Goal: Task Accomplishment & Management: Use online tool/utility

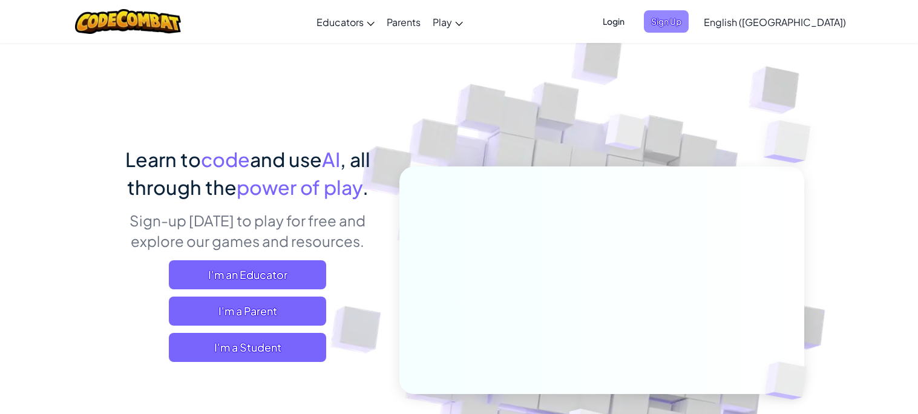
click at [689, 31] on span "Sign Up" at bounding box center [666, 21] width 45 height 22
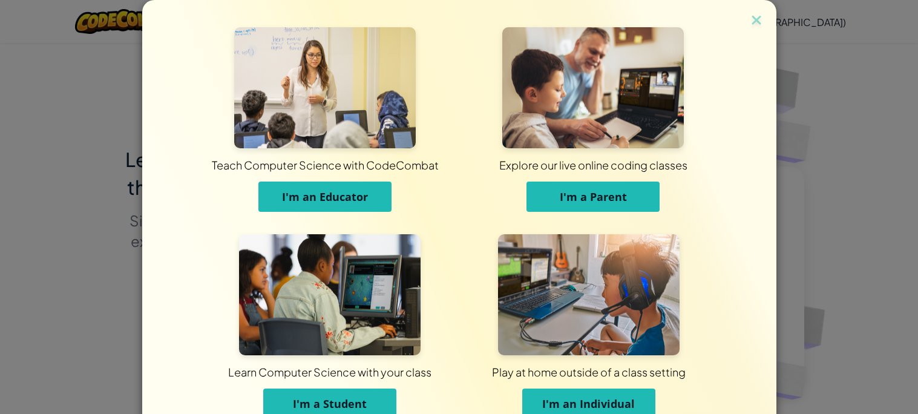
click at [302, 406] on span "I'm a Student" at bounding box center [330, 404] width 74 height 15
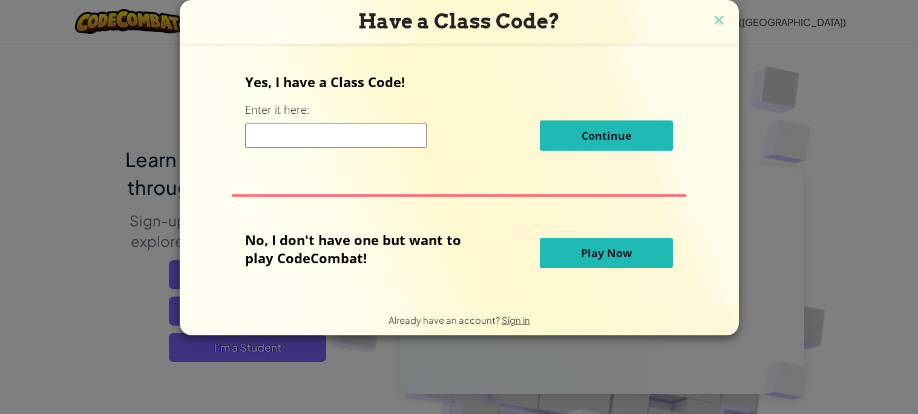
click at [584, 246] on span "Play Now" at bounding box center [606, 253] width 51 height 15
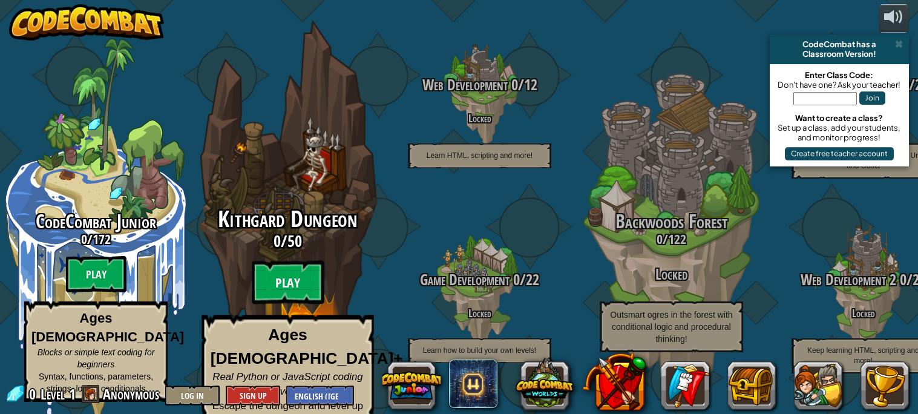
click at [289, 264] on btn "Play" at bounding box center [288, 283] width 73 height 44
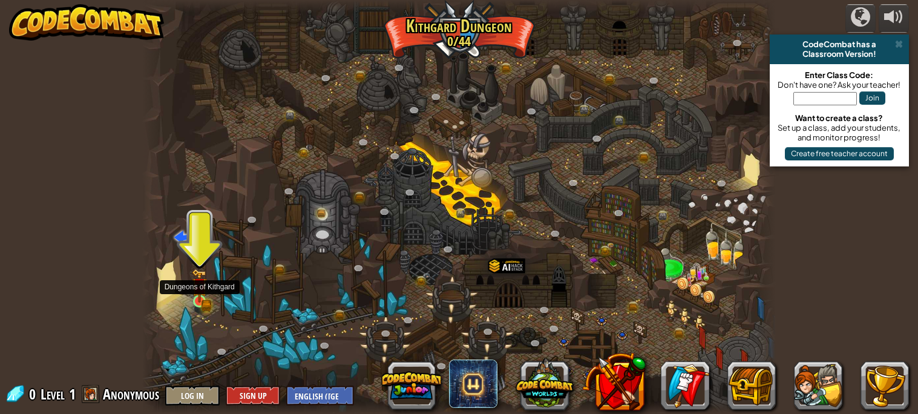
click at [193, 293] on img at bounding box center [199, 286] width 15 height 34
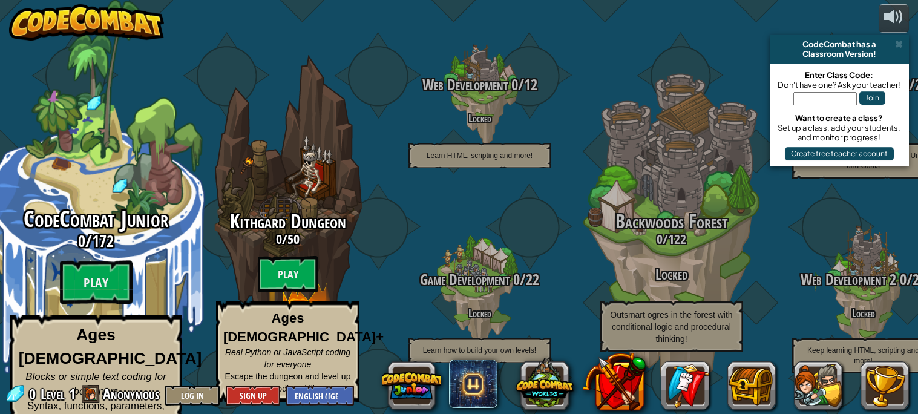
scroll to position [1, 0]
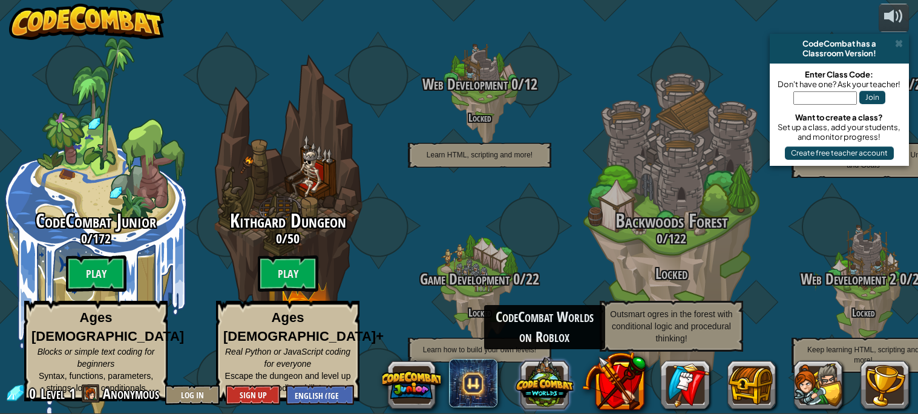
click at [528, 380] on button at bounding box center [545, 383] width 58 height 58
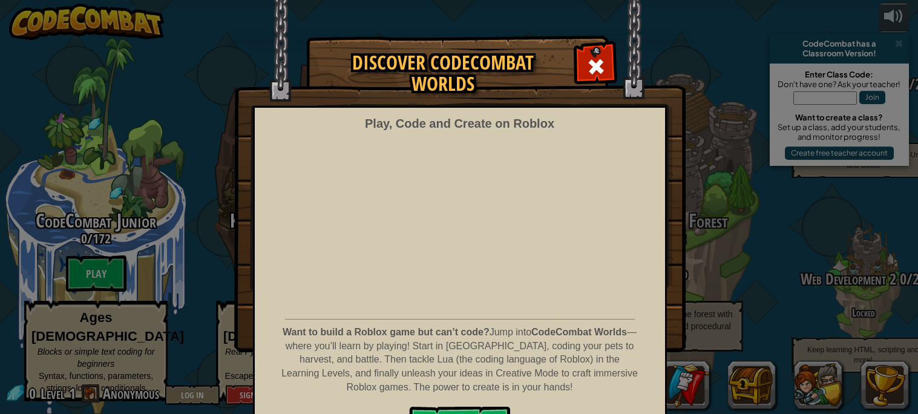
click at [737, 239] on div "Discover CodeCombat Worlds Play, Code and Create on Roblox Want to build a Robl…" at bounding box center [459, 193] width 918 height 315
click at [618, 69] on img at bounding box center [460, 176] width 452 height 352
click at [605, 59] on div at bounding box center [596, 65] width 38 height 38
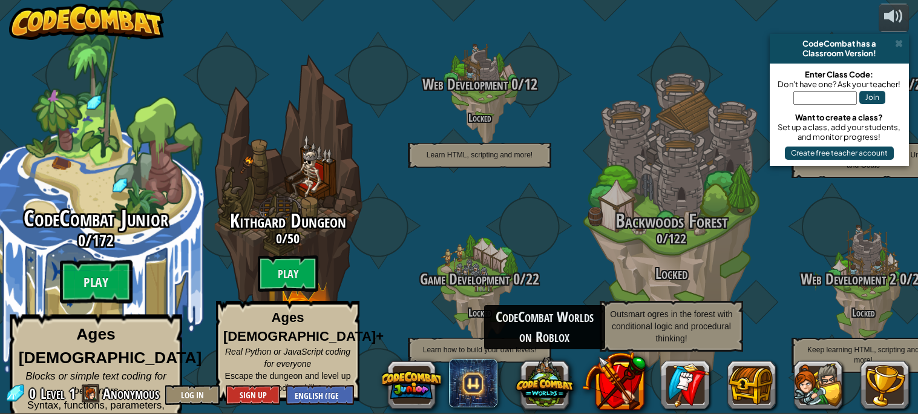
click at [107, 236] on span "172" at bounding box center [103, 240] width 22 height 22
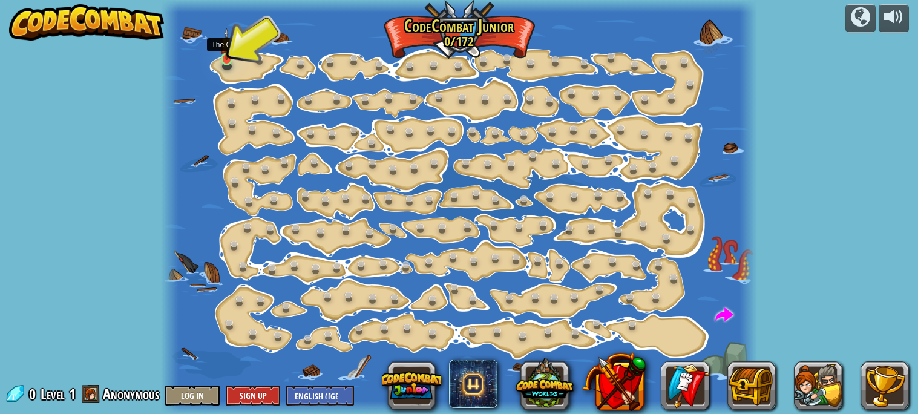
click at [226, 42] on img at bounding box center [227, 44] width 14 height 32
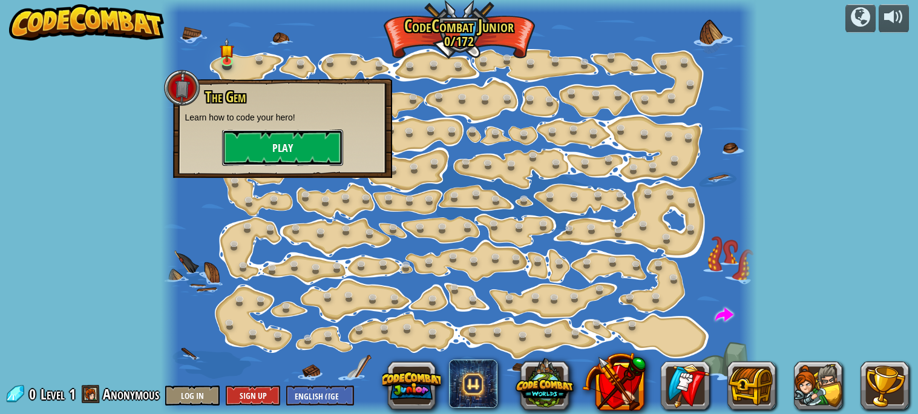
click at [281, 134] on button "Play" at bounding box center [282, 148] width 121 height 36
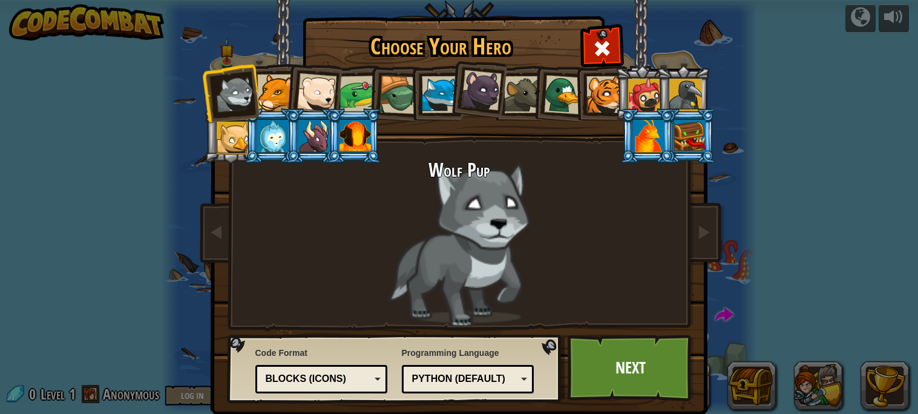
click at [430, 391] on div "Python (Default) JavaScript Lua C++ Java (Experimental) Python (Default)" at bounding box center [468, 379] width 133 height 28
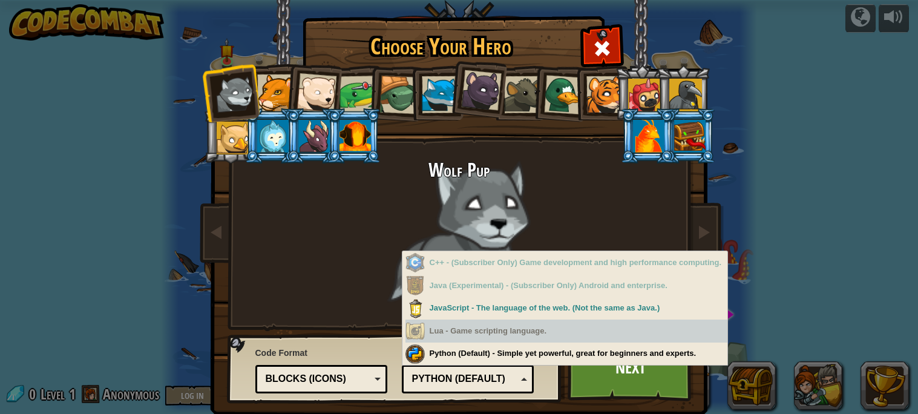
click at [321, 389] on div "Text code Blocks and code Blocks Blocks (Icons) Blocks (Icons)" at bounding box center [322, 379] width 133 height 28
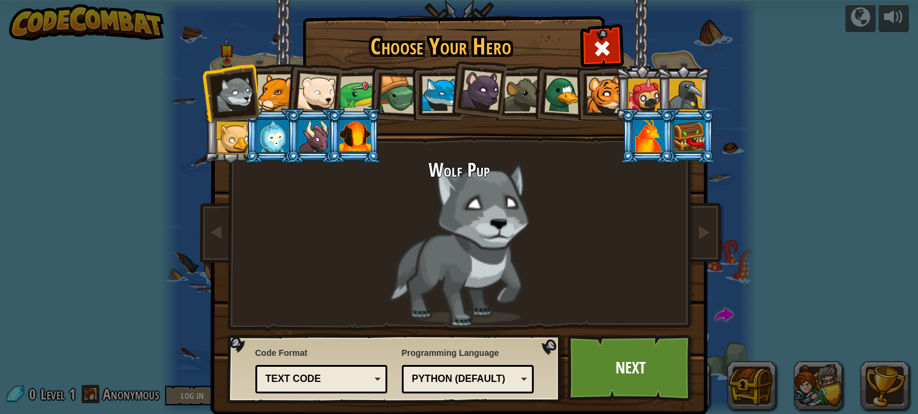
click at [416, 377] on div "Python (Default)" at bounding box center [464, 379] width 105 height 14
click at [634, 367] on link "Next" at bounding box center [631, 368] width 127 height 67
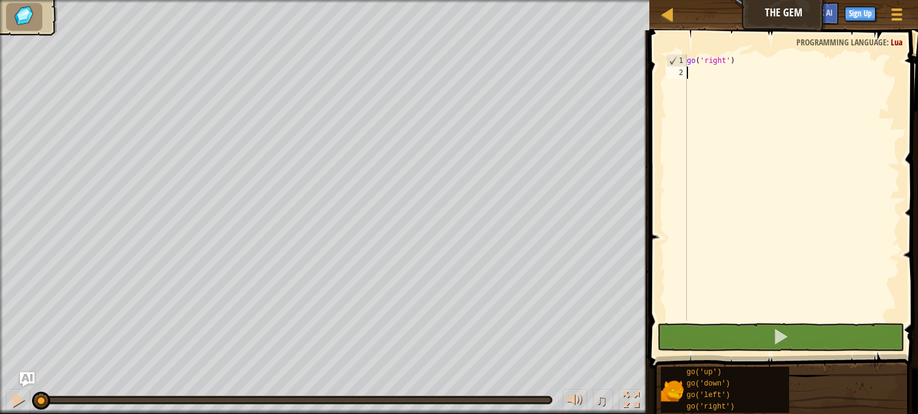
click at [759, 94] on div "go ( 'right' )" at bounding box center [793, 199] width 216 height 291
click at [771, 69] on div "go ( 'right' )" at bounding box center [793, 199] width 216 height 291
click at [742, 53] on span at bounding box center [785, 182] width 279 height 374
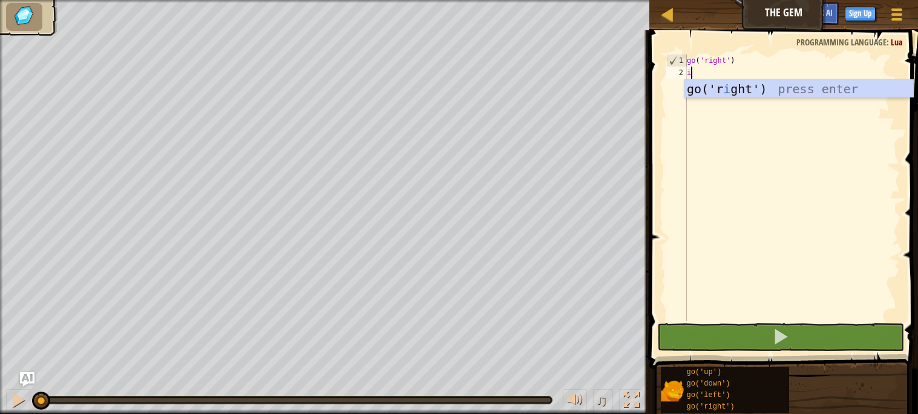
scroll to position [5, 0]
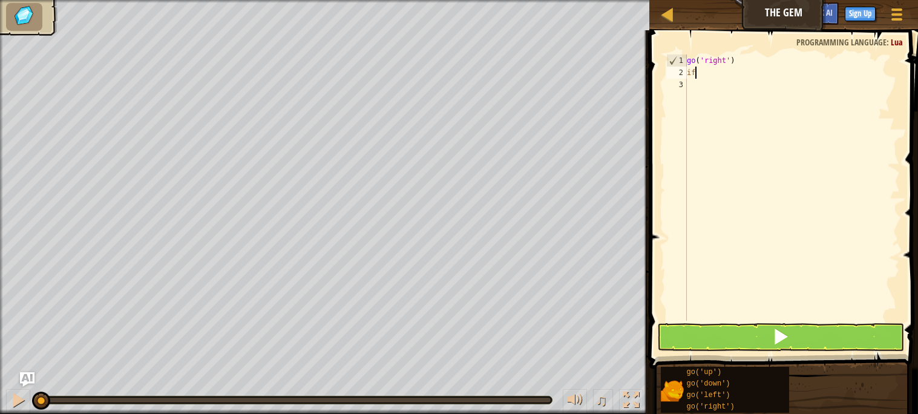
type textarea "i"
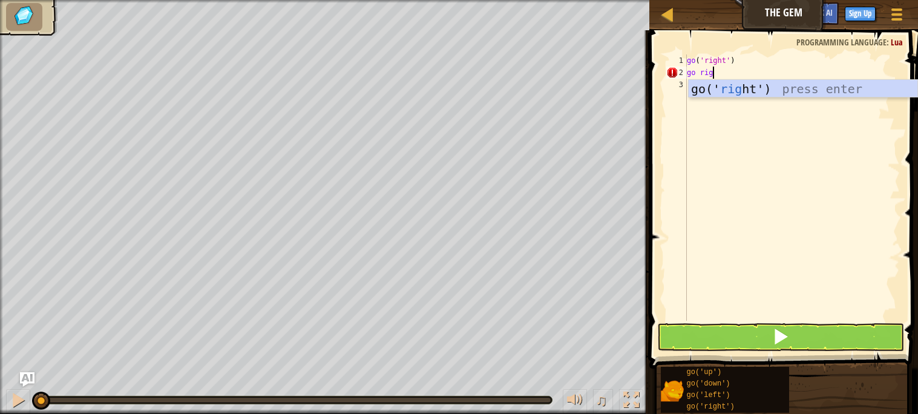
type textarea "go right"
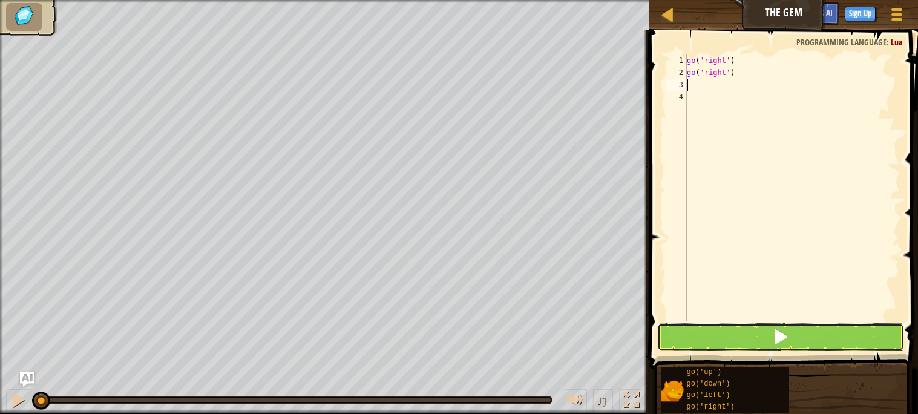
click at [797, 345] on button at bounding box center [781, 337] width 246 height 28
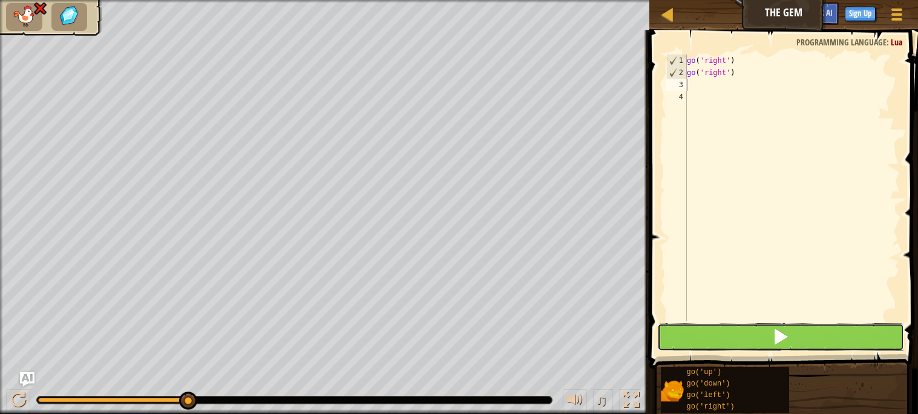
click at [719, 328] on button at bounding box center [781, 337] width 246 height 28
type textarea "if localhumanoid"
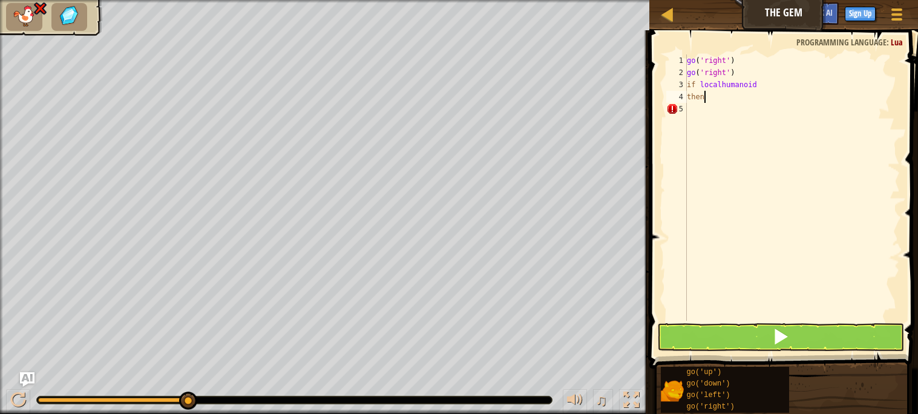
type textarea "then"
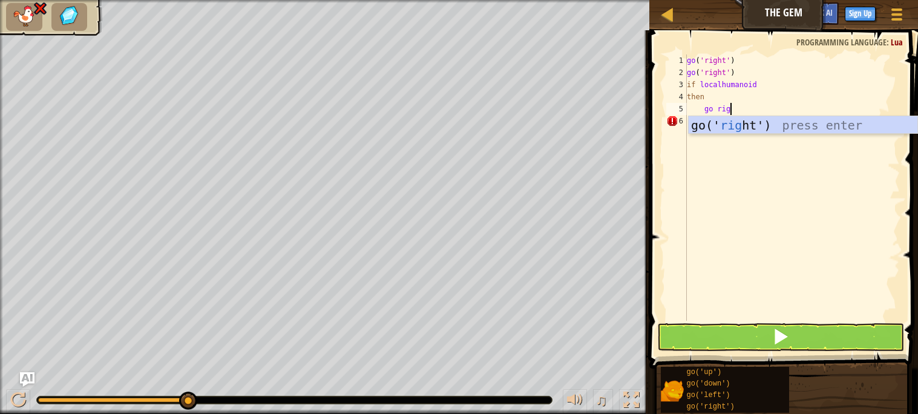
type textarea "go right"
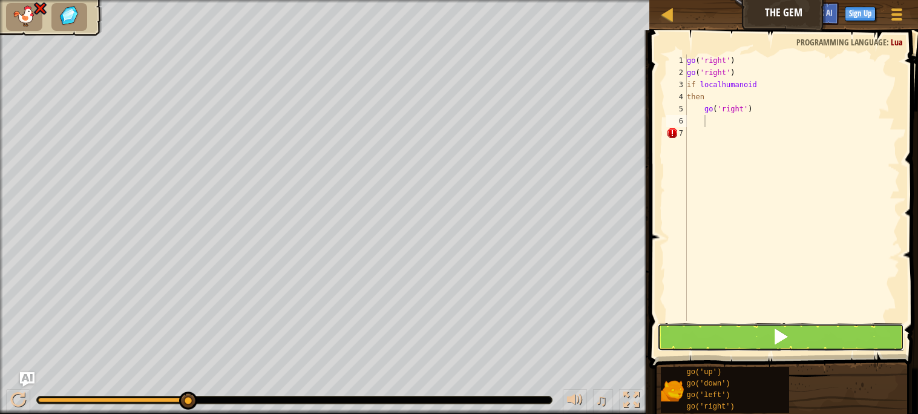
click at [821, 328] on button at bounding box center [781, 337] width 246 height 28
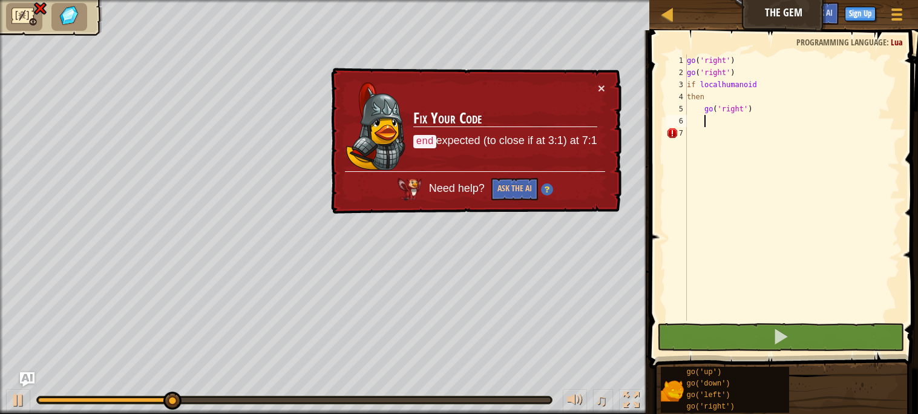
scroll to position [5, 1]
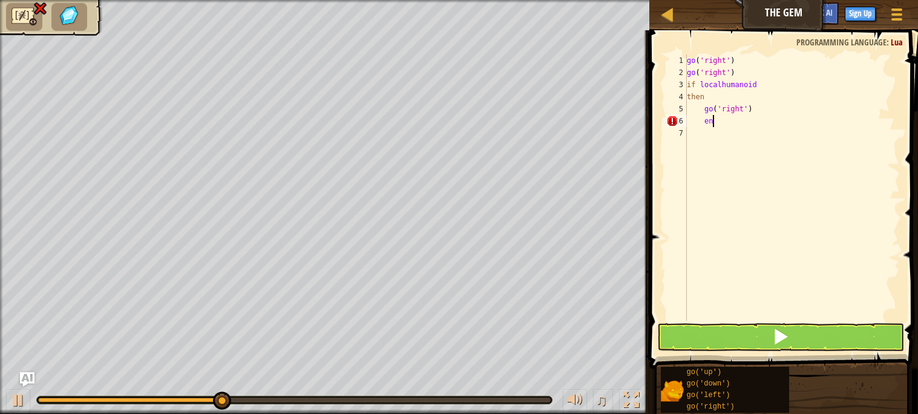
type textarea "end"
click at [731, 341] on button at bounding box center [781, 337] width 246 height 28
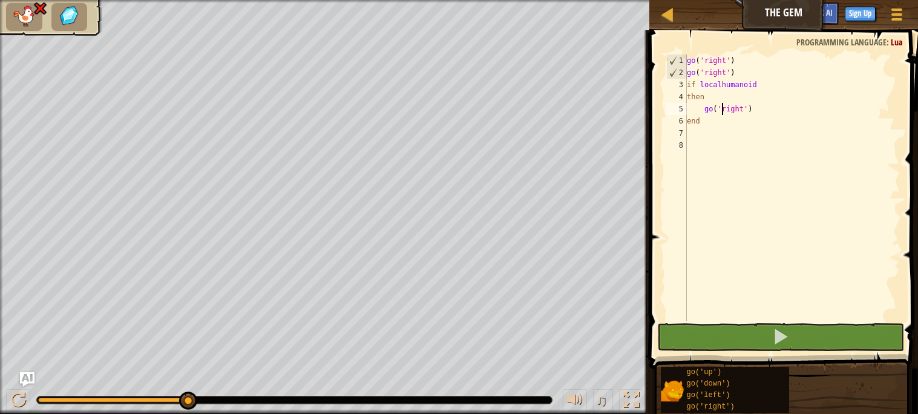
click at [724, 110] on div "go ( 'right' ) go ( 'right' ) if localhumanoid then go ( 'right' ) end" at bounding box center [793, 199] width 216 height 291
click at [774, 97] on div "go ( 'right' ) go ( 'right' ) if localhumanoid then go ( 'right' ) end" at bounding box center [793, 199] width 216 height 291
click at [772, 102] on div "go ( 'right' ) go ( 'right' ) if localhumanoid then go ( 'right' ) end" at bounding box center [793, 199] width 216 height 291
click at [772, 110] on div "go ( 'right' ) go ( 'right' ) if localhumanoid then go ( 'right' ) end" at bounding box center [793, 199] width 216 height 291
click at [755, 90] on div "go ( 'right' ) go ( 'right' ) if localhumanoid then go ( 'right' ) end" at bounding box center [793, 199] width 216 height 291
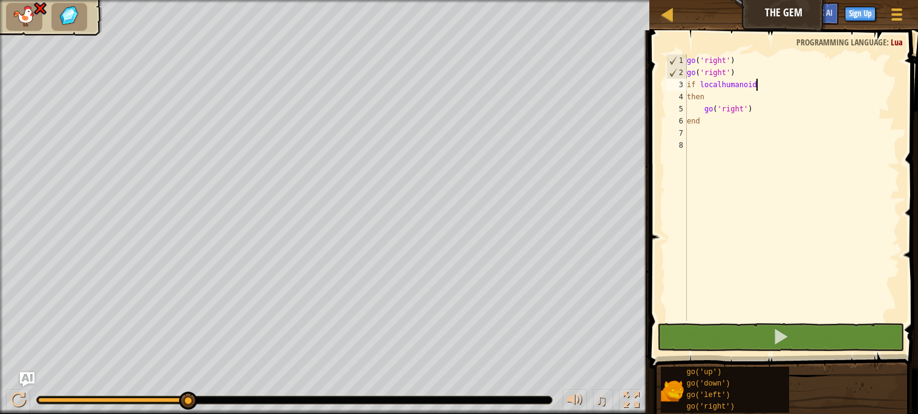
click at [747, 71] on div "go ( 'right' ) go ( 'right' ) if localhumanoid then go ( 'right' ) end" at bounding box center [793, 199] width 216 height 291
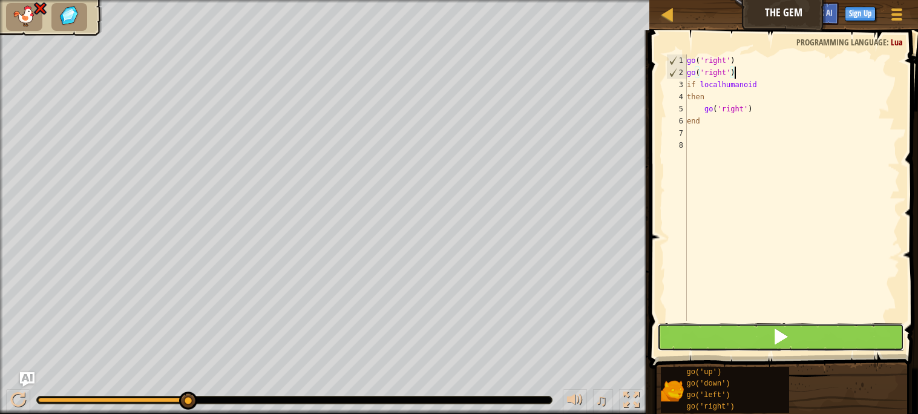
click at [713, 328] on button at bounding box center [781, 337] width 246 height 28
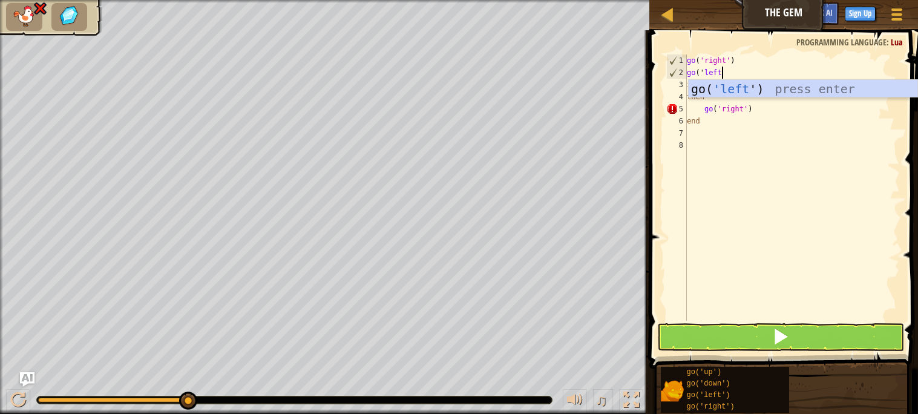
type textarea "go('left'"
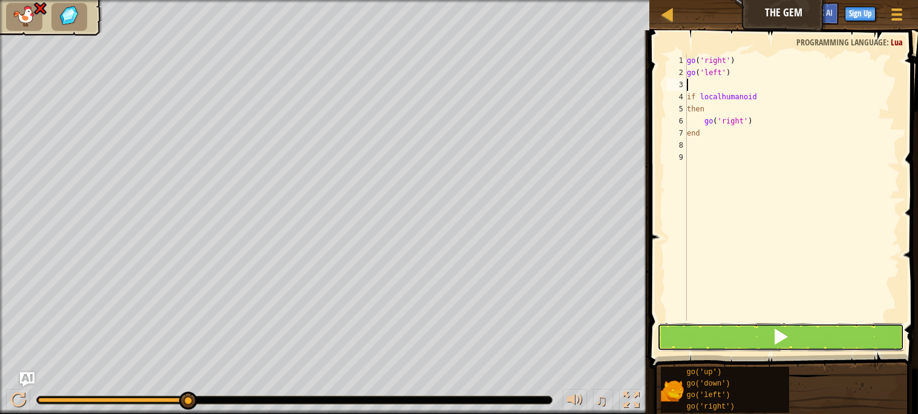
click at [772, 338] on button at bounding box center [781, 337] width 246 height 28
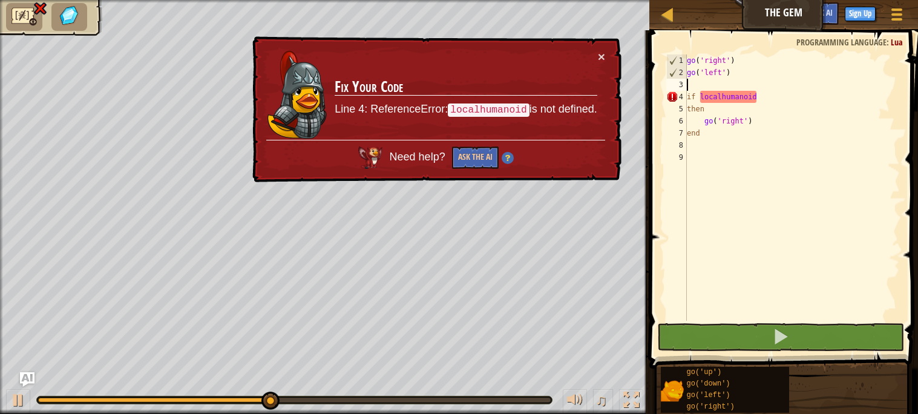
click at [704, 106] on div "go ( 'right' ) go ( 'left' ) if localhumanoid then go ( 'right' ) end" at bounding box center [793, 199] width 216 height 291
click at [595, 58] on td "Fix Your Code Line 4: ReferenceError: localhumanoid is not defined." at bounding box center [465, 95] width 263 height 90
click at [489, 163] on button "Ask the AI" at bounding box center [475, 158] width 47 height 22
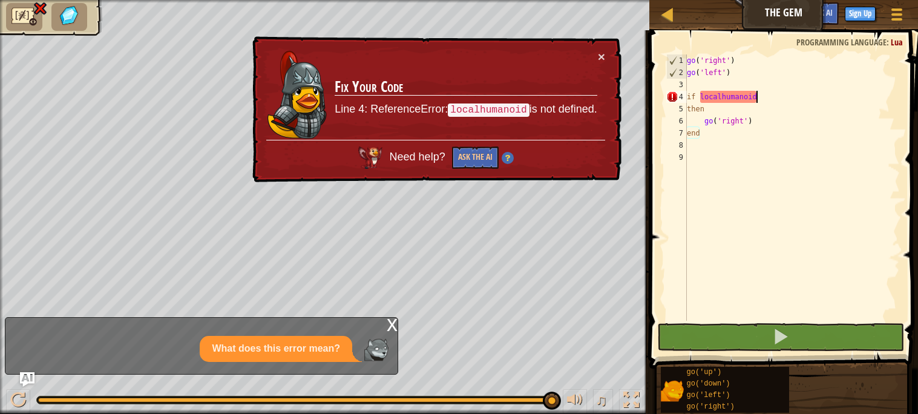
click at [765, 94] on div "go ( 'right' ) go ( 'left' ) if localhumanoid then go ( 'right' ) end" at bounding box center [793, 199] width 216 height 291
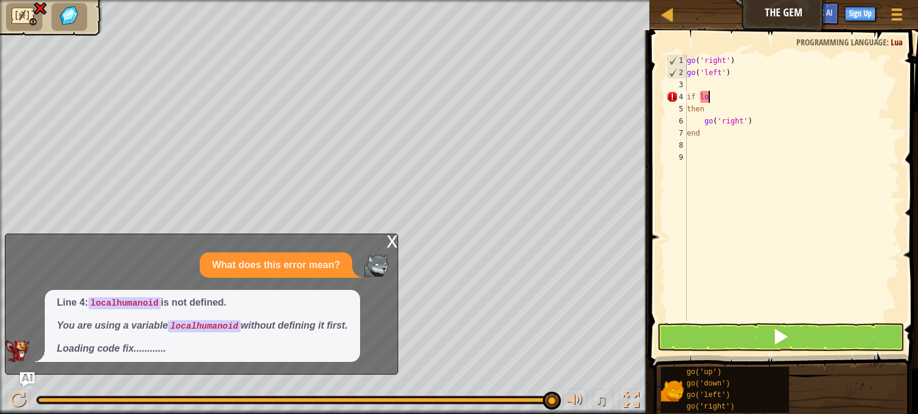
type textarea "i"
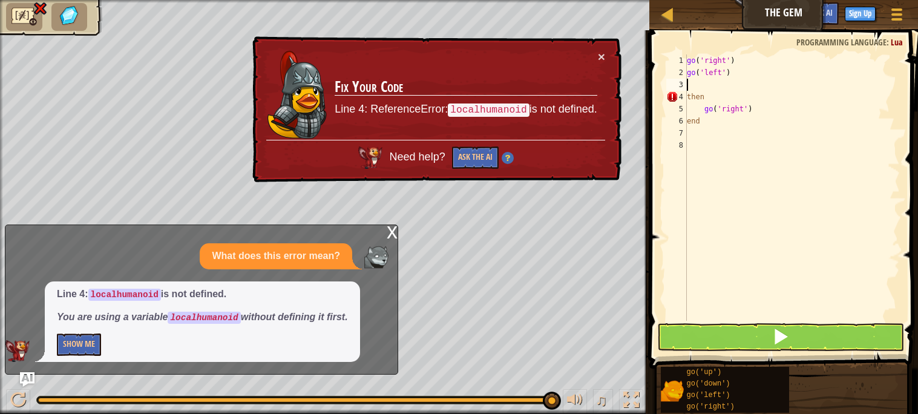
click at [722, 97] on div "go ( 'right' ) go ( 'left' ) then go ( 'right' ) end" at bounding box center [793, 199] width 216 height 291
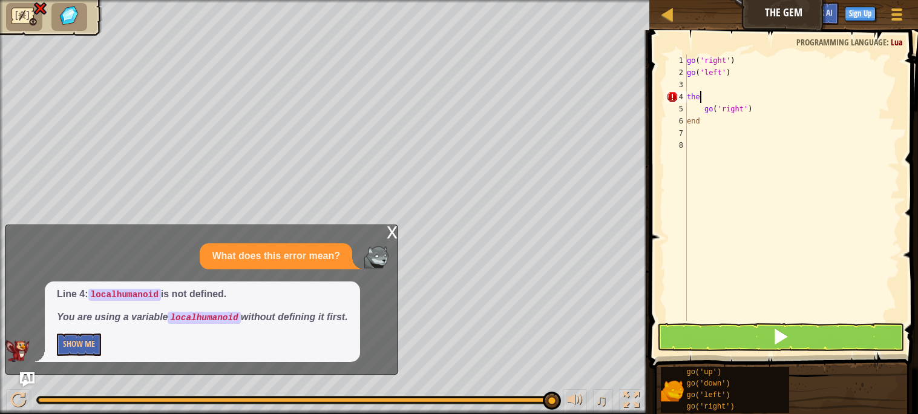
type textarea "t"
click at [379, 240] on div "x What does this error mean? Line 4: localhumanoid is not defined. You are usin…" at bounding box center [202, 300] width 394 height 150
click at [389, 237] on div "x" at bounding box center [392, 231] width 11 height 12
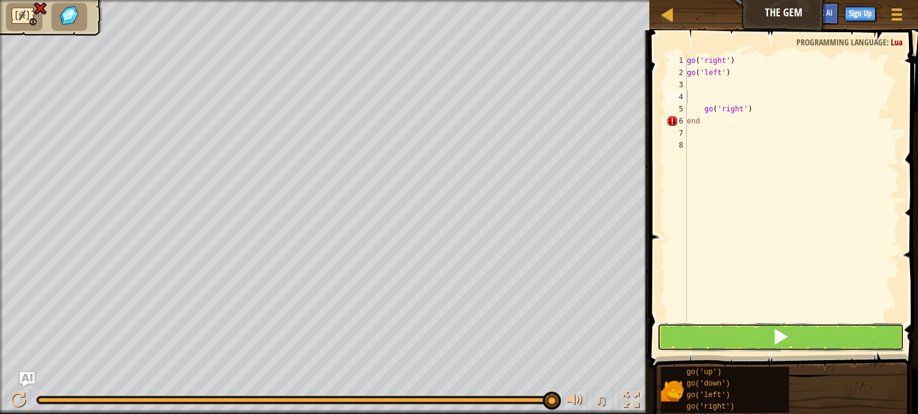
click at [720, 348] on button at bounding box center [781, 337] width 246 height 28
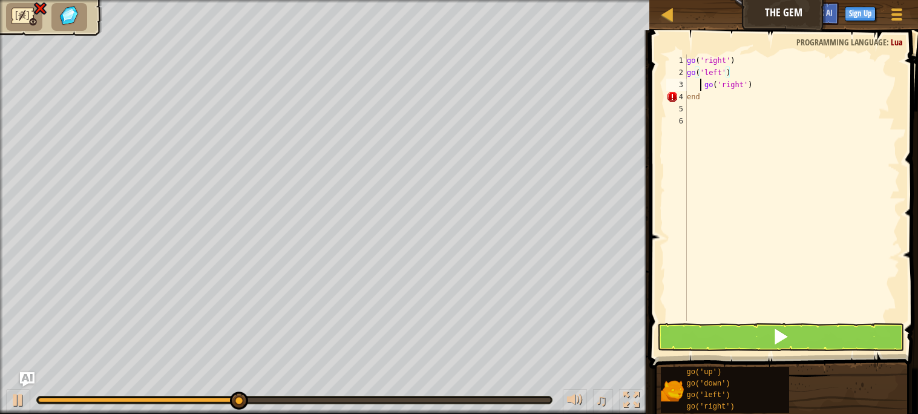
click at [702, 82] on div "go ( 'right' ) go ( 'left' ) go ( 'right' ) end" at bounding box center [793, 199] width 216 height 291
click at [737, 337] on button at bounding box center [781, 337] width 246 height 28
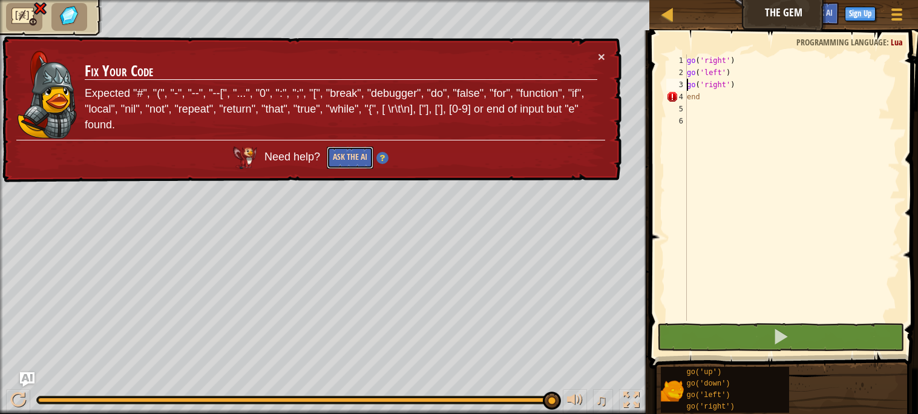
click at [357, 156] on button "Ask the AI" at bounding box center [350, 158] width 47 height 22
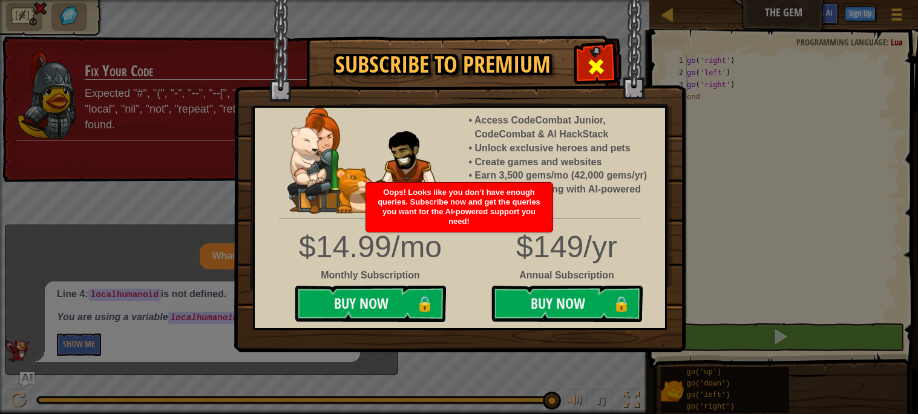
click at [600, 65] on span at bounding box center [596, 66] width 19 height 19
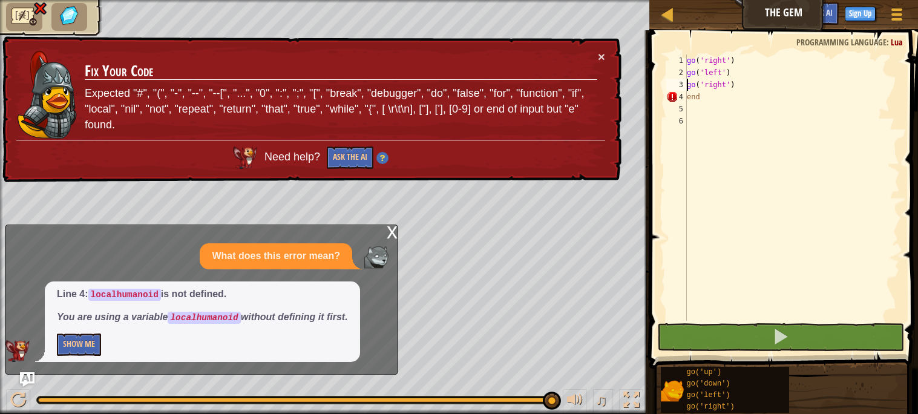
click at [389, 230] on div "x" at bounding box center [392, 231] width 11 height 12
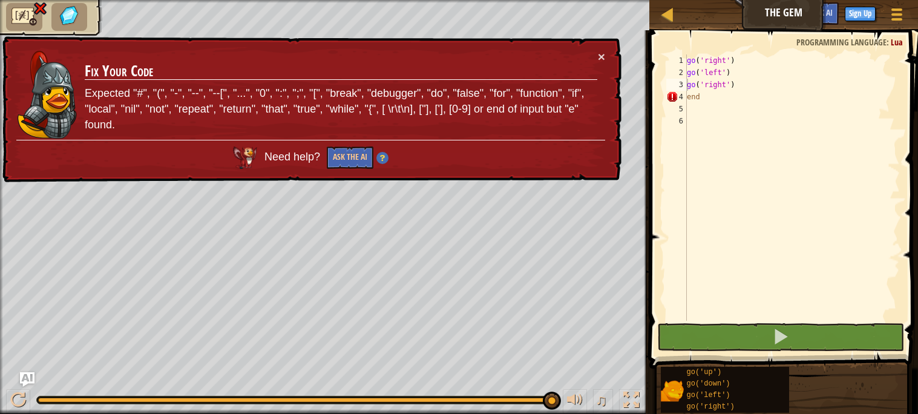
click at [581, 80] on td "Fix Your Code Expected "#", "(", "-", "--", "--[", "...", "0", ":", ";", "[", "…" at bounding box center [341, 95] width 514 height 90
click at [591, 71] on h3 "Fix Your Code" at bounding box center [341, 71] width 513 height 17
click at [605, 58] on div "× Fix Your Code Expected "#", "(", "-", "--", "--[", "...", "0", ":", ";", "[",…" at bounding box center [311, 109] width 622 height 147
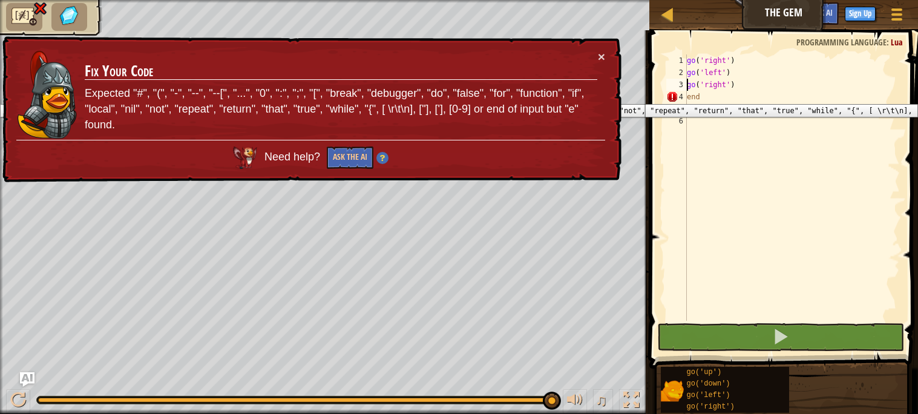
click at [674, 95] on div "4" at bounding box center [677, 97] width 21 height 12
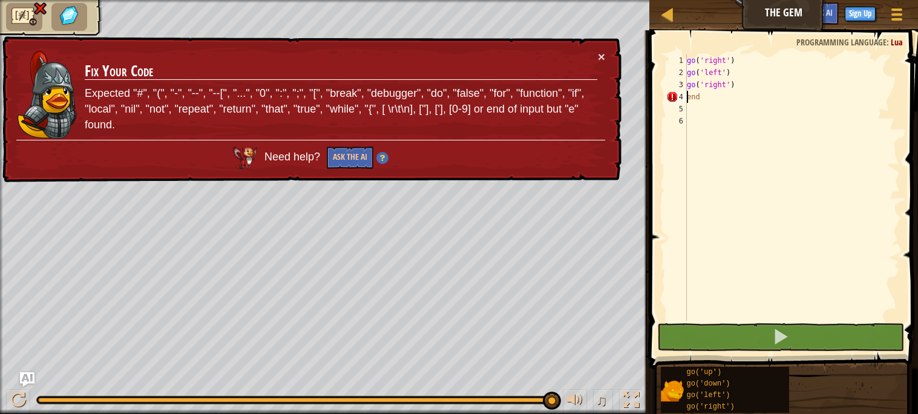
click at [694, 99] on div "go ( 'right' ) go ( 'left' ) go ( 'right' ) end" at bounding box center [793, 199] width 216 height 291
click at [712, 100] on div "go ( 'right' ) go ( 'left' ) go ( 'right' ) end" at bounding box center [793, 199] width 216 height 291
type textarea "e"
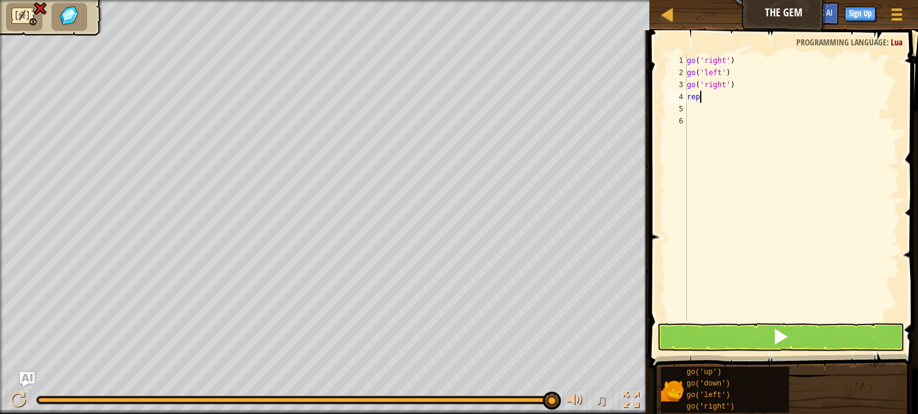
scroll to position [5, 1]
type textarea "repeat"
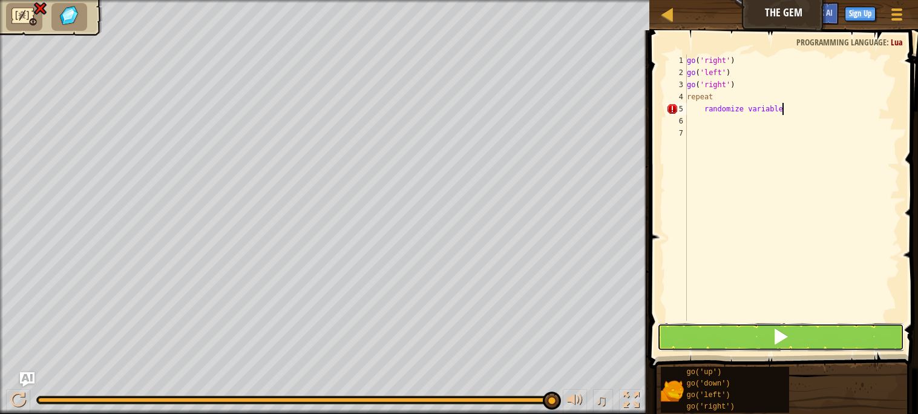
click at [755, 348] on button at bounding box center [781, 337] width 246 height 28
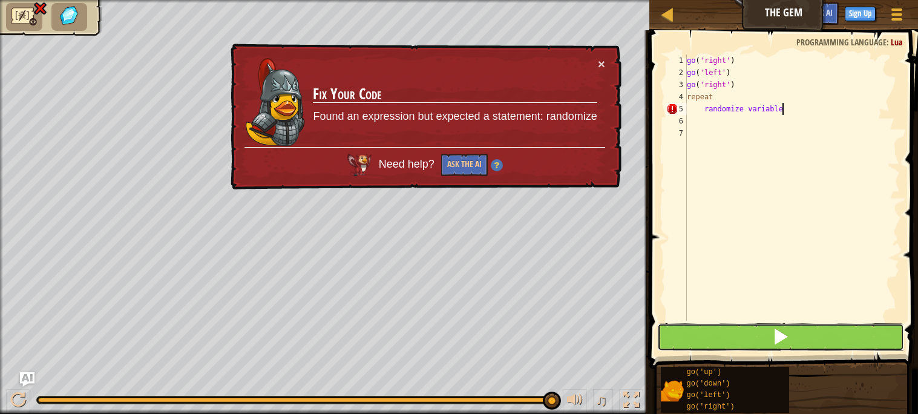
click at [755, 348] on button at bounding box center [781, 337] width 246 height 28
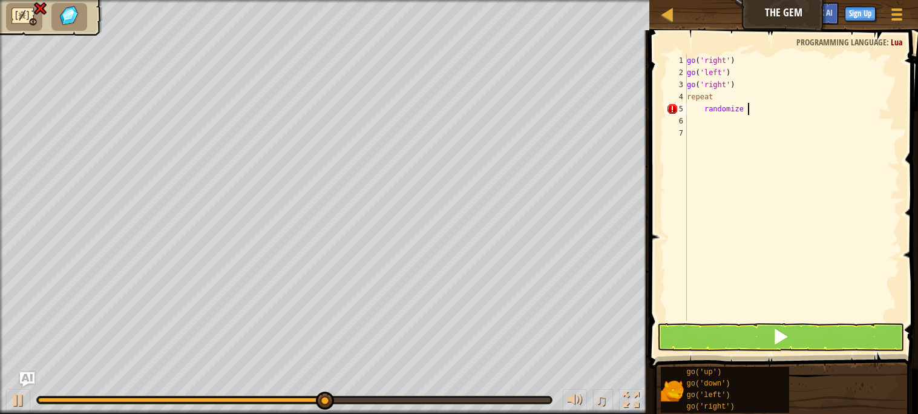
scroll to position [5, 4]
click at [738, 337] on button at bounding box center [781, 337] width 246 height 28
type textarea "randomize (left,right)"
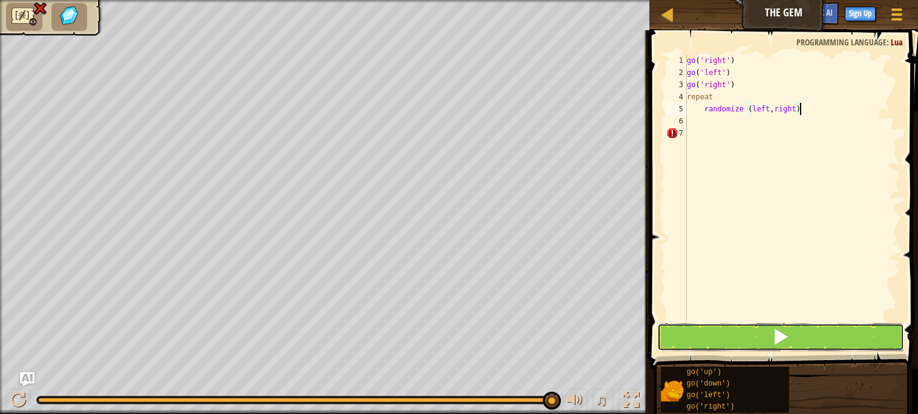
click at [773, 325] on button at bounding box center [781, 337] width 246 height 28
type textarea "i"
type textarea "until"
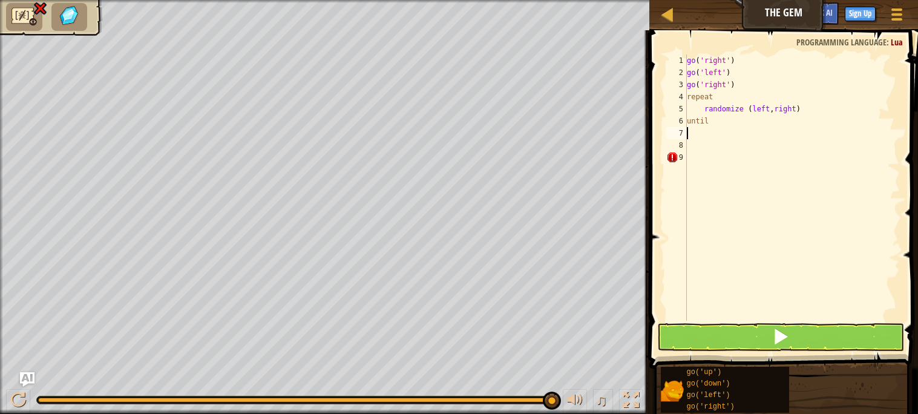
type textarea "end"
click at [749, 328] on button at bounding box center [781, 337] width 246 height 28
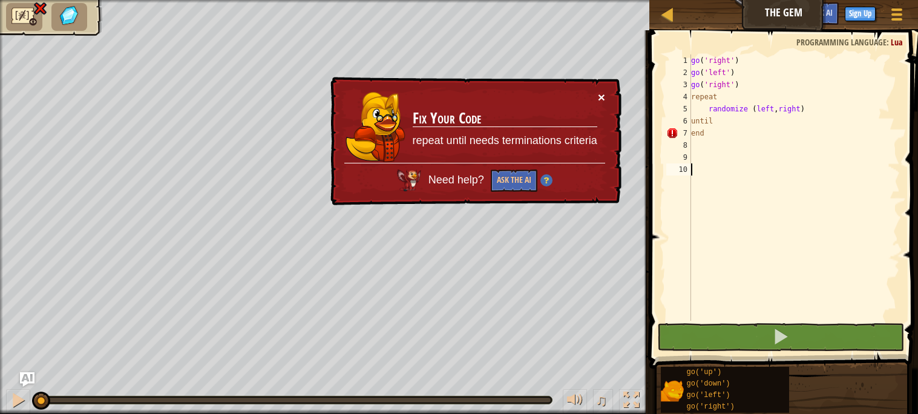
click at [601, 95] on button "×" at bounding box center [601, 97] width 7 height 13
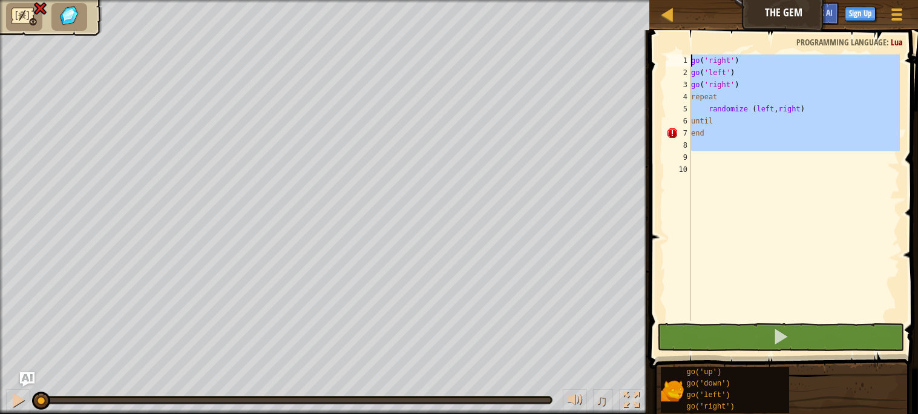
click at [626, 51] on div "Map The Gem Game Menu Sign Up Ask AI 1 הההההההההההההההההההההההההההההההההההההההה…" at bounding box center [459, 207] width 918 height 414
type textarea "go('right') go('left')"
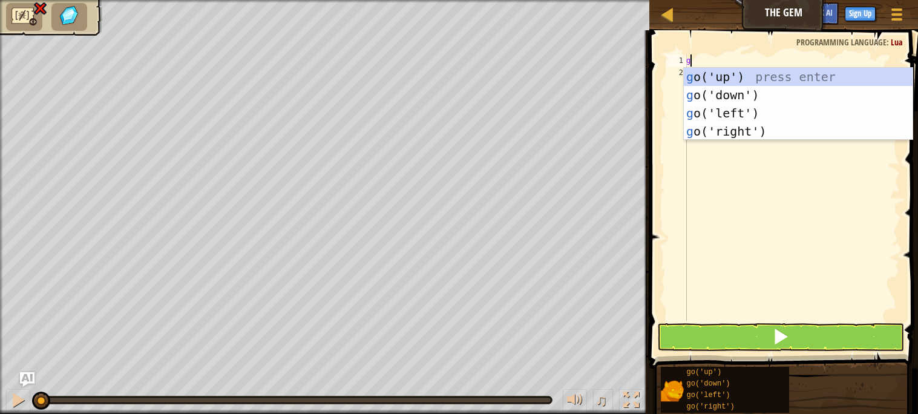
type textarea "go"
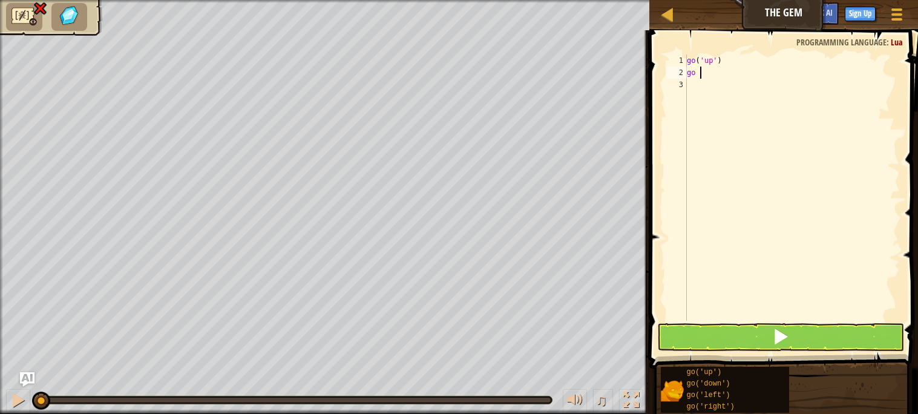
scroll to position [5, 1]
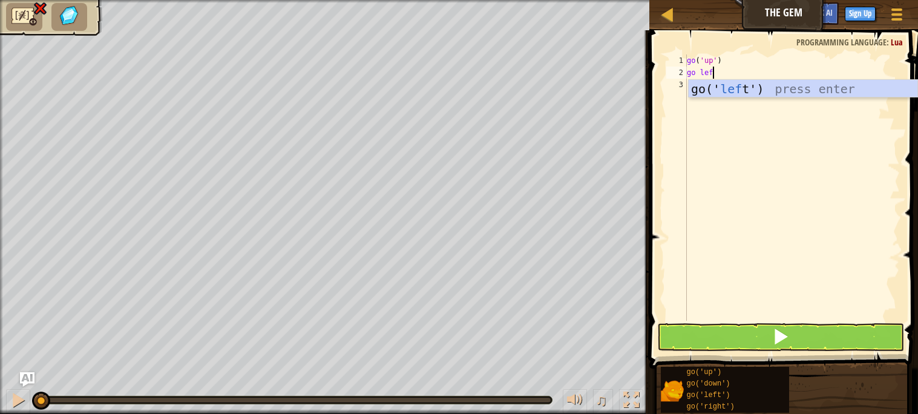
type textarea "go left"
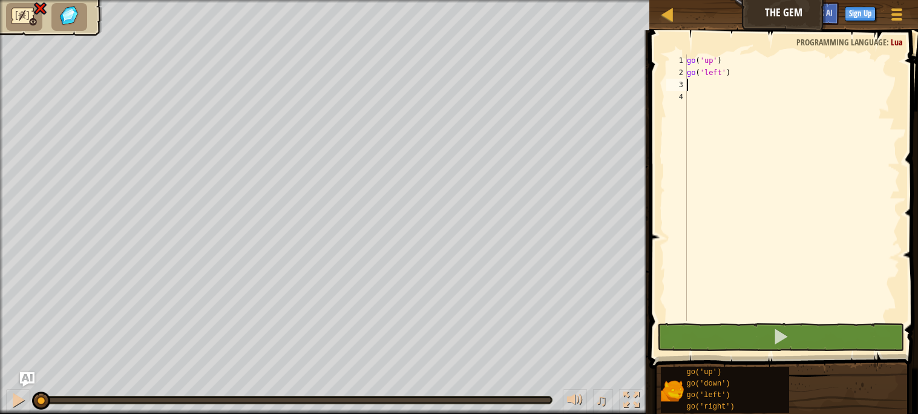
scroll to position [5, 0]
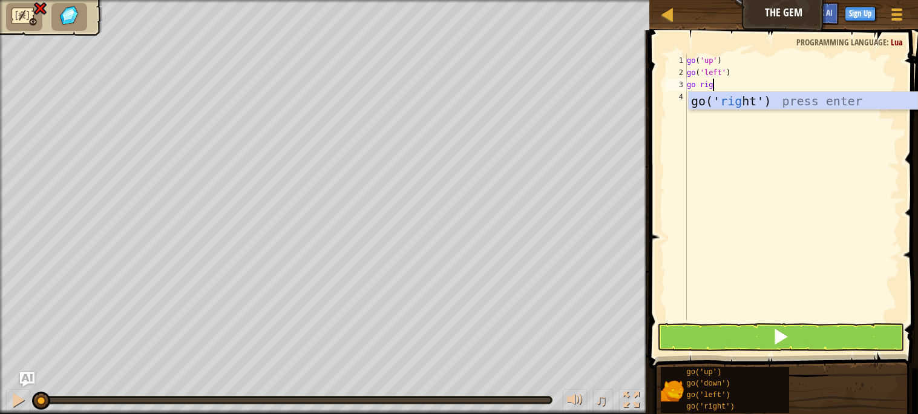
type textarea "go right"
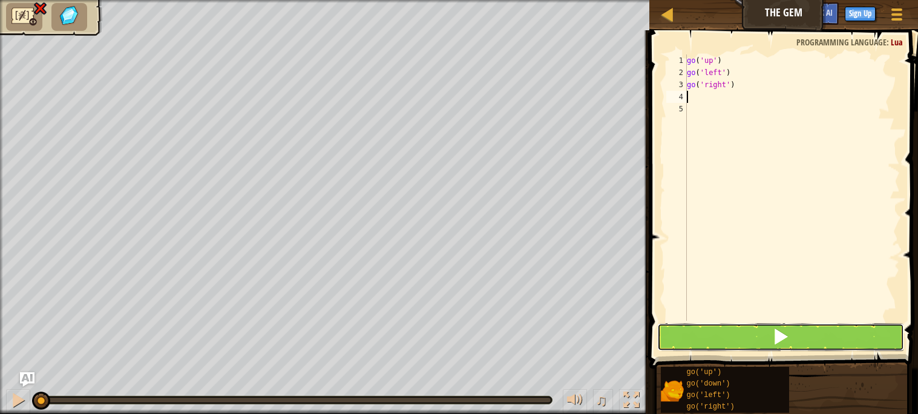
click at [736, 328] on button at bounding box center [781, 337] width 246 height 28
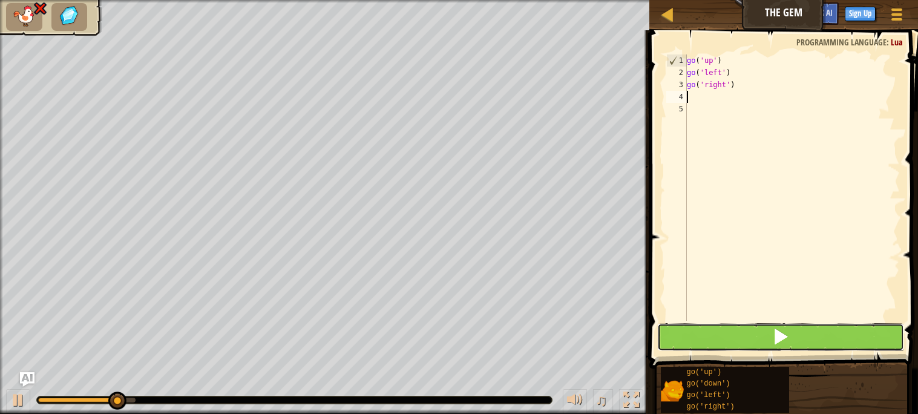
click at [736, 329] on button at bounding box center [781, 337] width 246 height 28
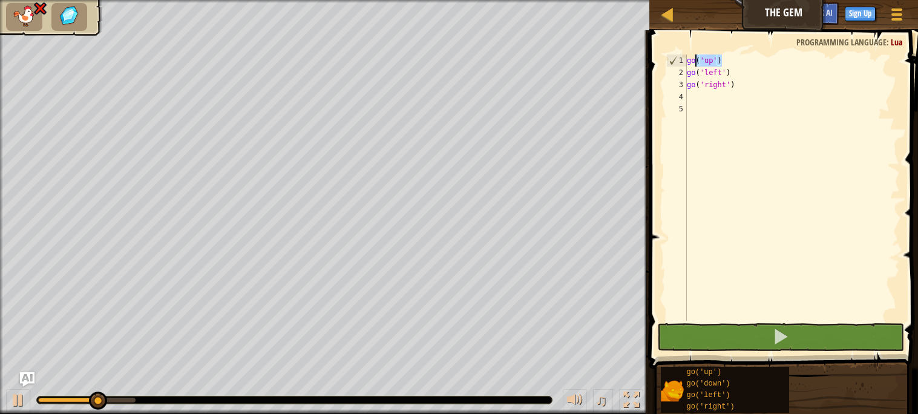
drag, startPoint x: 730, startPoint y: 59, endPoint x: 693, endPoint y: 58, distance: 37.0
click at [693, 58] on div "go ( 'up' ) go ( 'left' ) go ( 'right' )" at bounding box center [793, 199] width 216 height 291
type textarea "g"
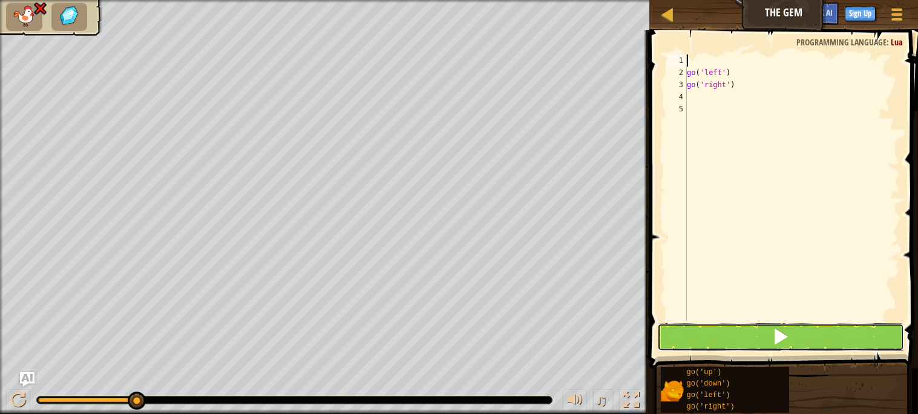
click at [742, 332] on button at bounding box center [781, 337] width 246 height 28
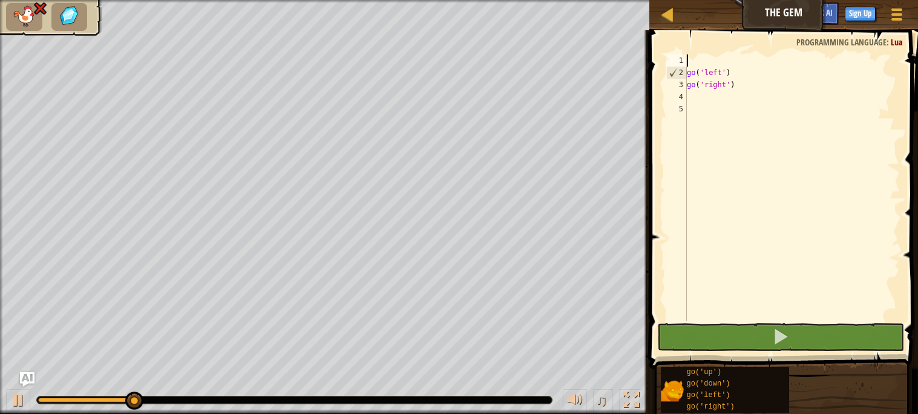
click at [741, 81] on div "go ( 'left' ) go ( 'right' )" at bounding box center [793, 199] width 216 height 291
click at [740, 70] on div "go ( 'left' ) go ( 'right' )" at bounding box center [793, 199] width 216 height 291
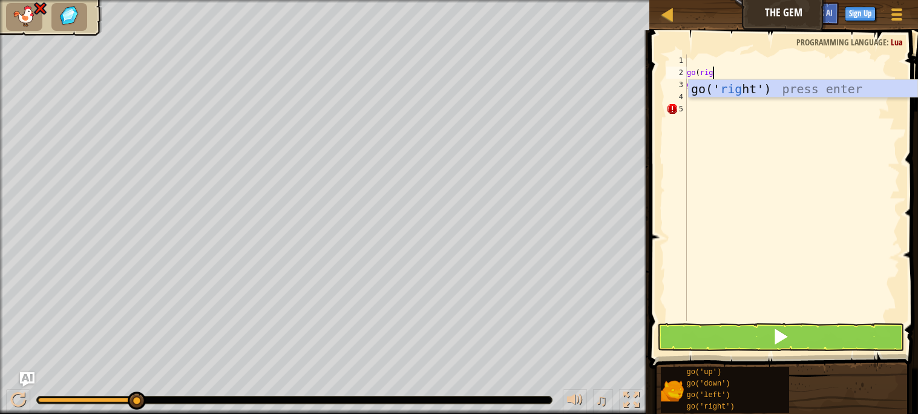
type textarea "go(right"
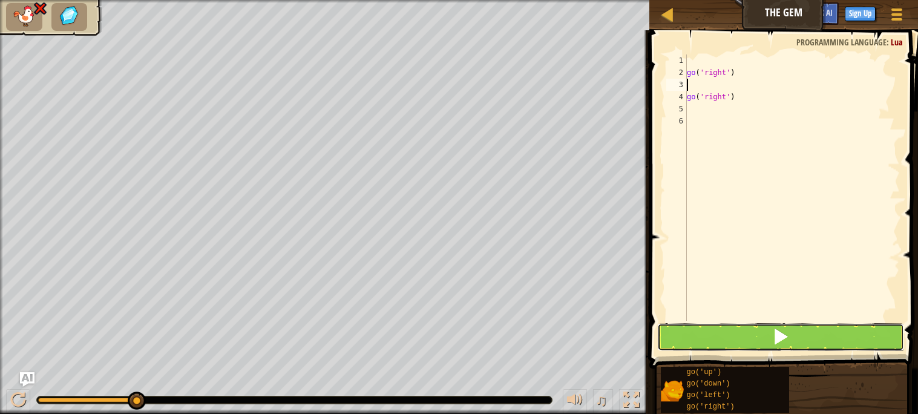
click at [742, 337] on button at bounding box center [781, 337] width 246 height 28
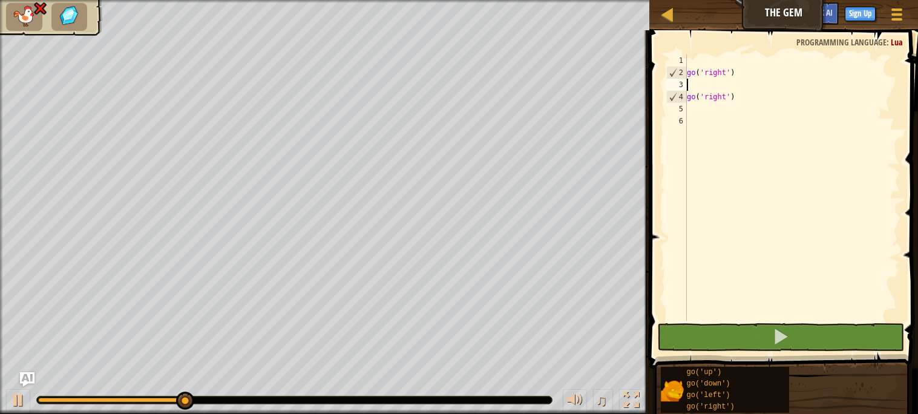
click at [758, 90] on div "go ( 'right' ) go ( 'right' )" at bounding box center [793, 199] width 216 height 291
click at [760, 107] on div "go ( 'right' ) go ( 'right' )" at bounding box center [793, 199] width 216 height 291
click at [759, 100] on div "go ( 'right' ) go ( 'right' )" at bounding box center [793, 199] width 216 height 291
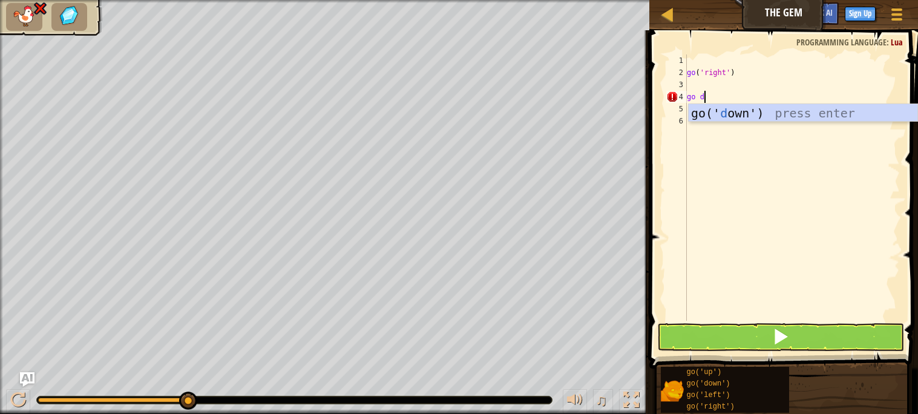
scroll to position [5, 1]
type textarea "go down"
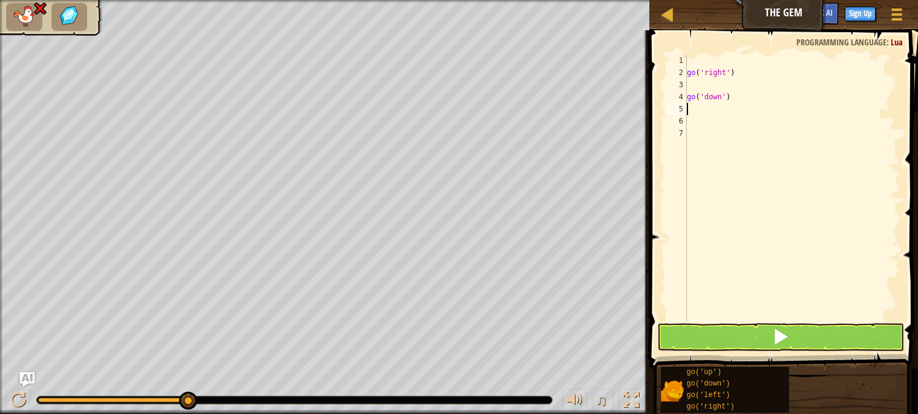
scroll to position [5, 0]
click at [736, 334] on button at bounding box center [781, 337] width 246 height 28
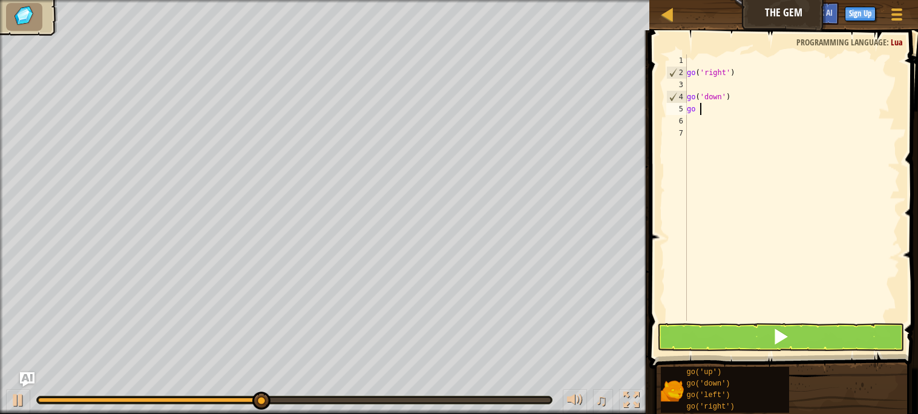
scroll to position [5, 1]
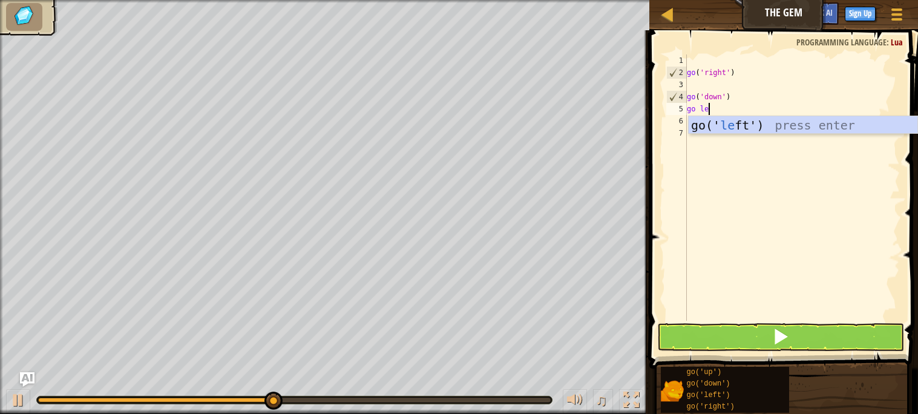
type textarea "go left"
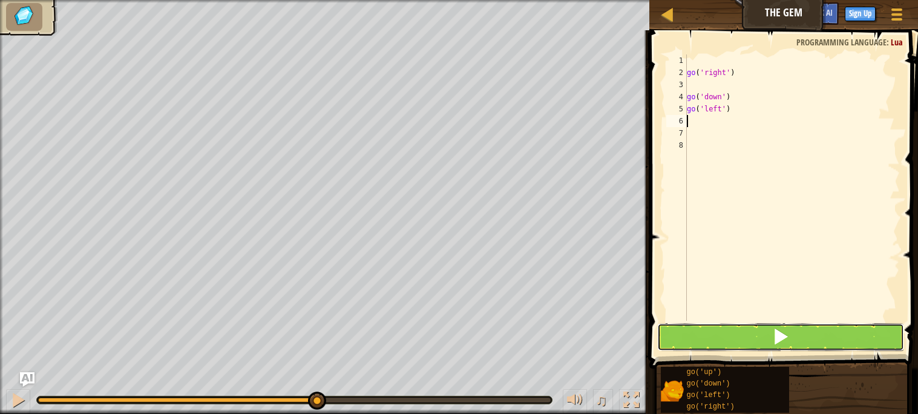
click at [718, 334] on button at bounding box center [781, 337] width 246 height 28
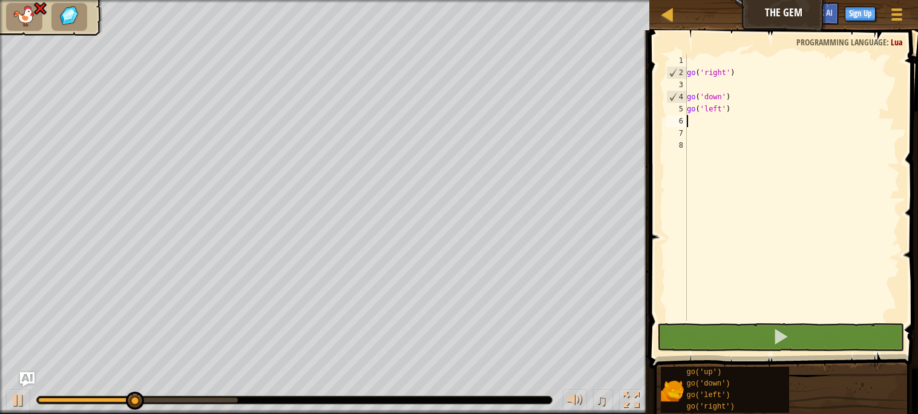
click at [736, 111] on div "go ( 'right' ) go ( 'down' ) go ( 'left' )" at bounding box center [793, 199] width 216 height 291
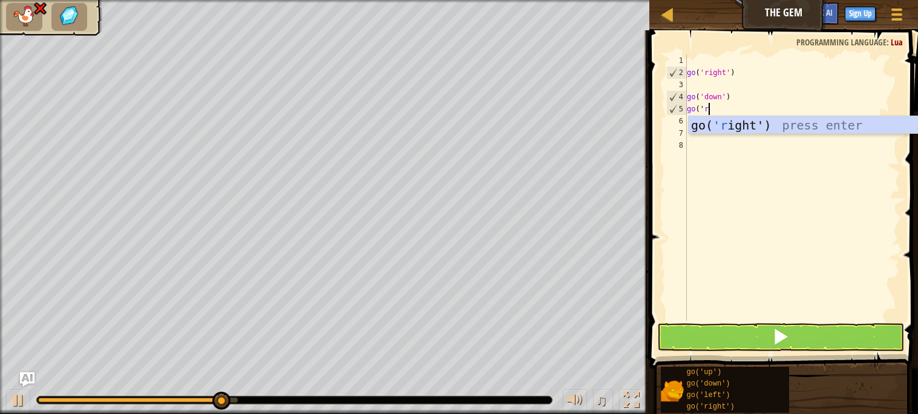
scroll to position [5, 1]
type textarea "go('rig"
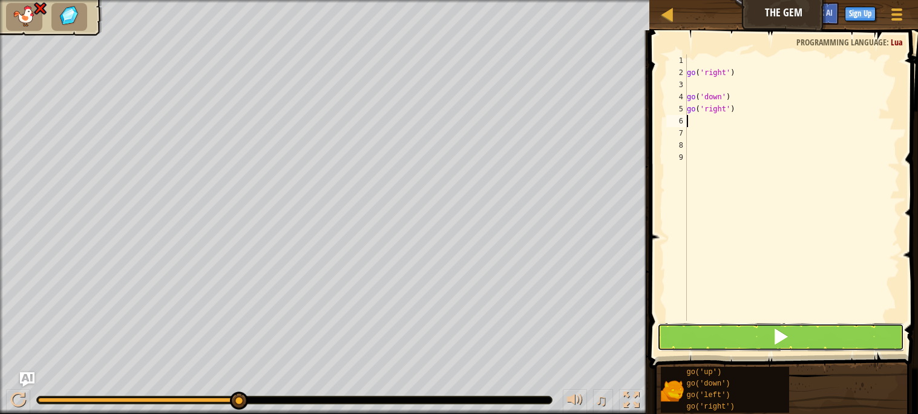
click at [741, 339] on button at bounding box center [781, 337] width 246 height 28
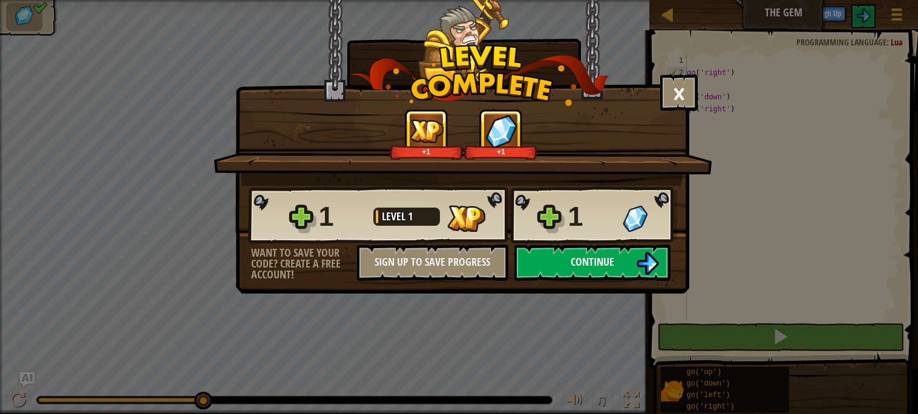
click at [732, 337] on div "× How fun was this level? +1 +1 Reticulating Splines... 1 Level 1 1 Want to sav…" at bounding box center [459, 207] width 918 height 414
click at [676, 281] on div "Continue" at bounding box center [593, 263] width 168 height 36
click at [658, 275] on img at bounding box center [647, 263] width 23 height 23
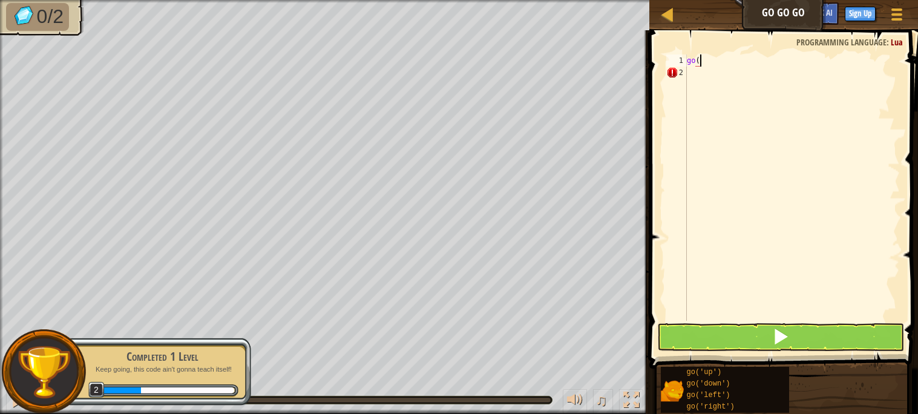
scroll to position [5, 0]
type textarea "g"
type textarea "i"
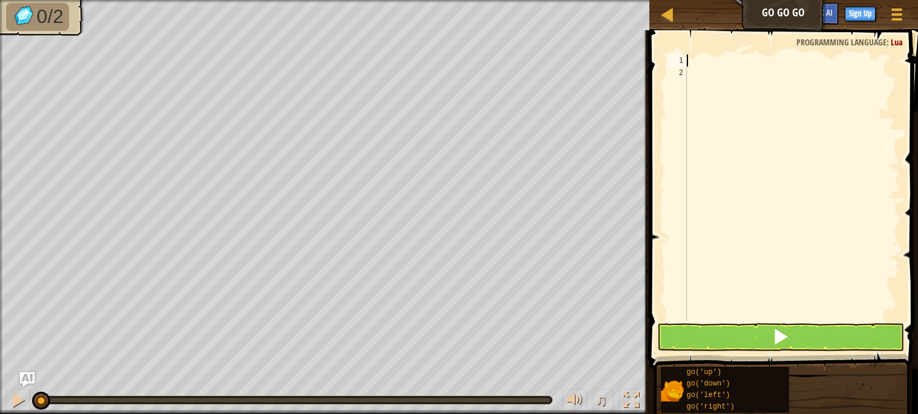
type textarea "l"
type textarea "define localhumanoid.script"
type textarea "l"
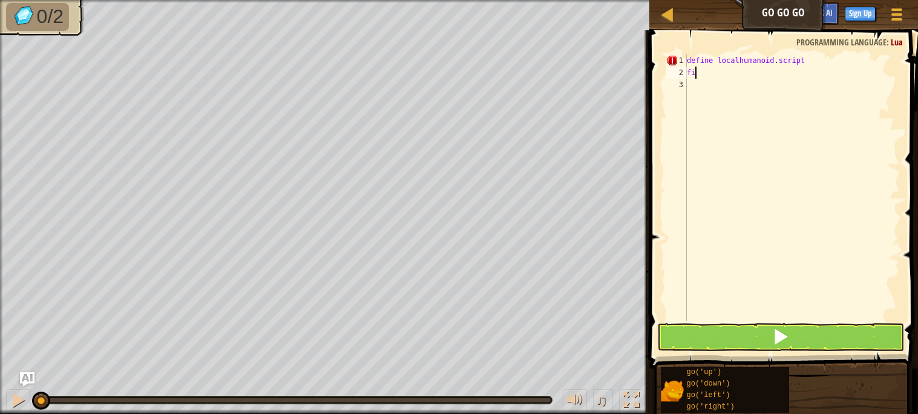
type textarea "f"
type textarea "if system detects localhumanoid"
type textarea "then"
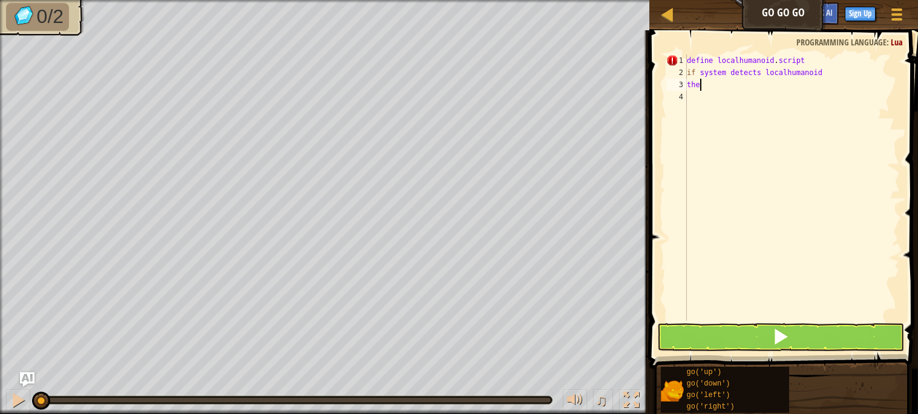
scroll to position [5, 1]
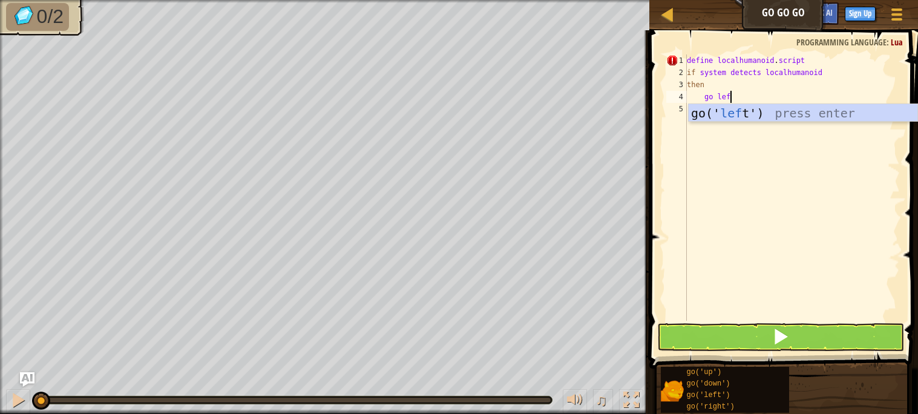
type textarea "go left"
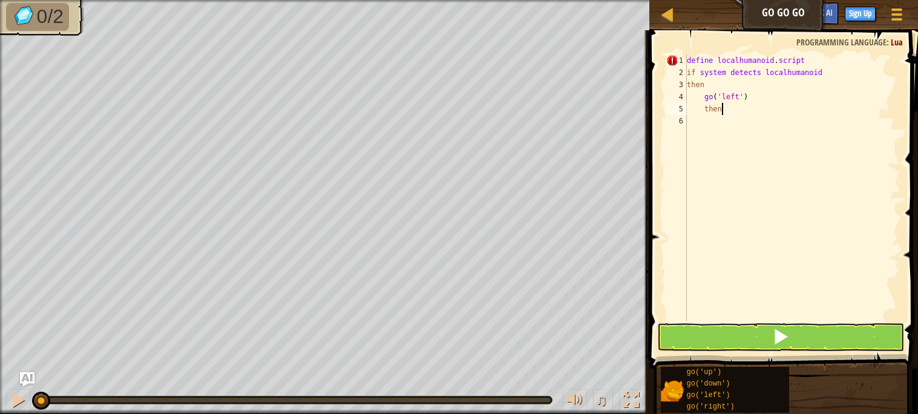
scroll to position [5, 2]
type textarea "t"
type textarea "if variable is false"
type textarea "then"
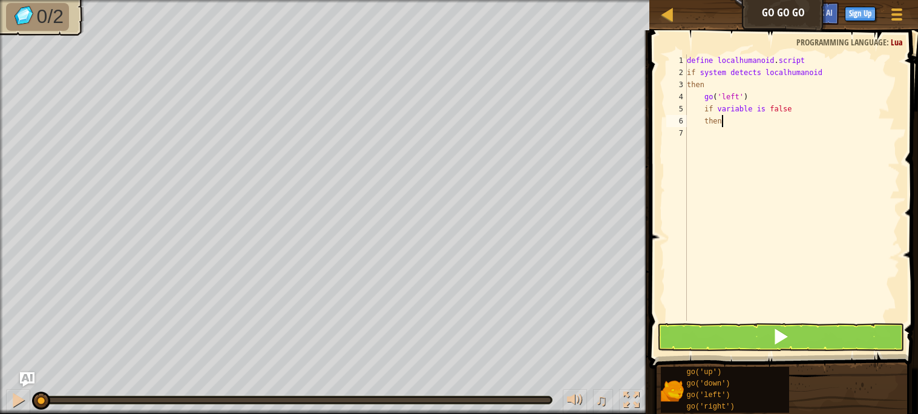
scroll to position [5, 2]
type textarea "end"
type textarea "i"
type textarea "if variable is true"
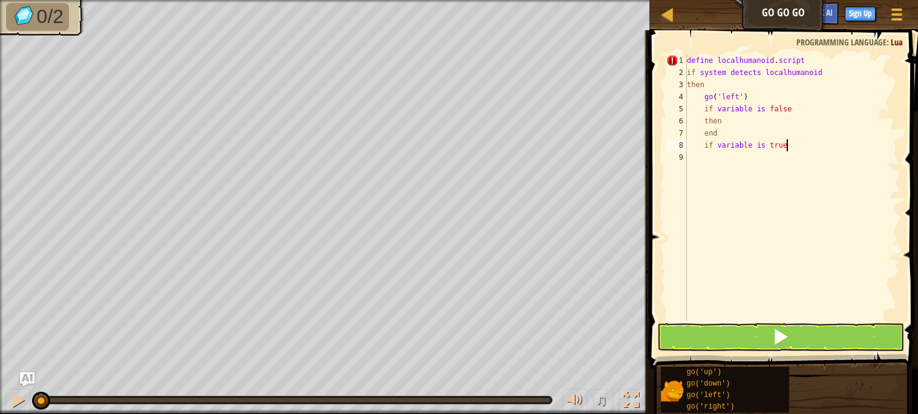
scroll to position [5, 1]
type textarea "c"
type textarea "print "this works!""
type textarea "r"
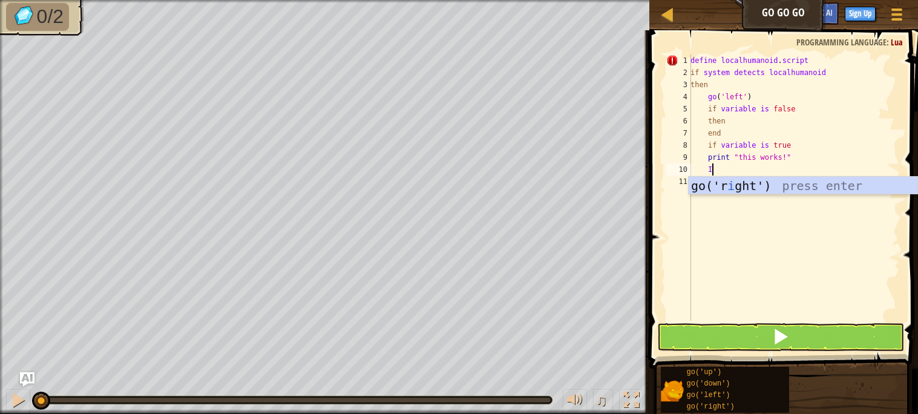
scroll to position [5, 1]
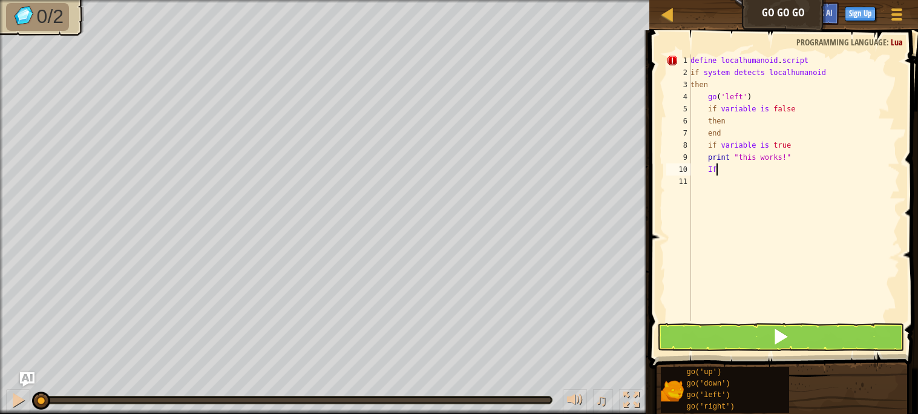
type textarea "I"
type textarea "T"
type textarea "when local.humanoid is detected"
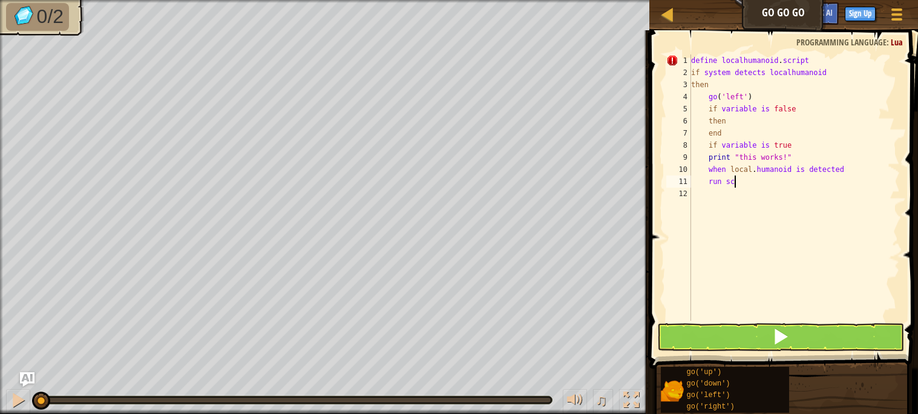
scroll to position [5, 2]
type textarea "r"
type textarea "e"
type textarea "a"
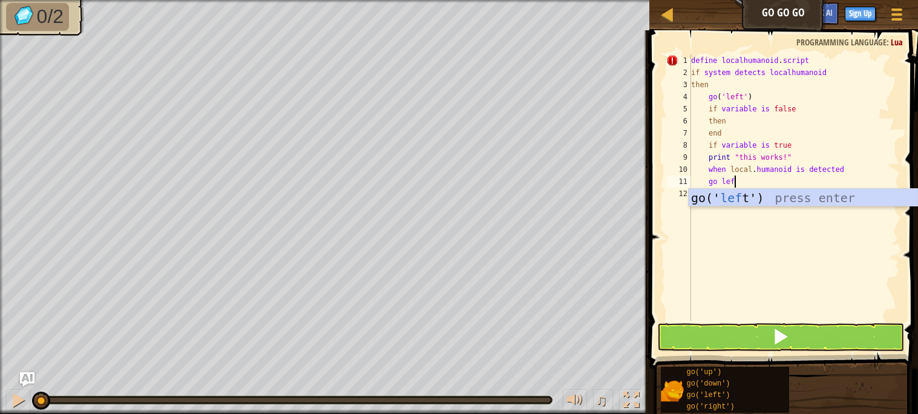
type textarea "go left"
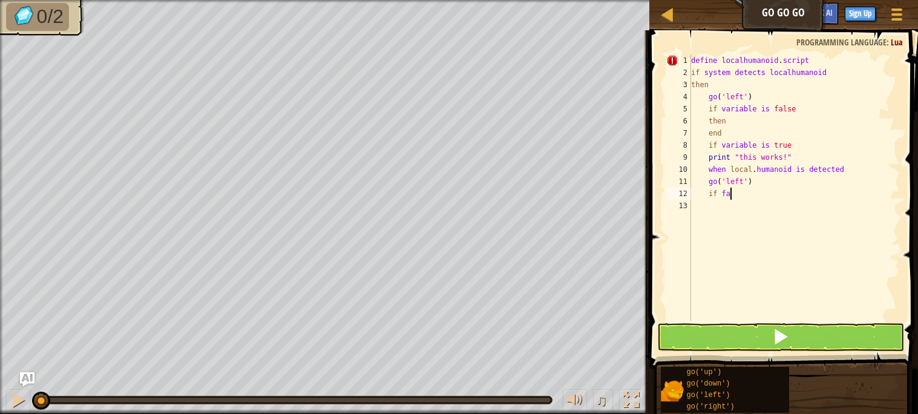
type textarea "if false"
click at [694, 346] on button at bounding box center [781, 337] width 246 height 28
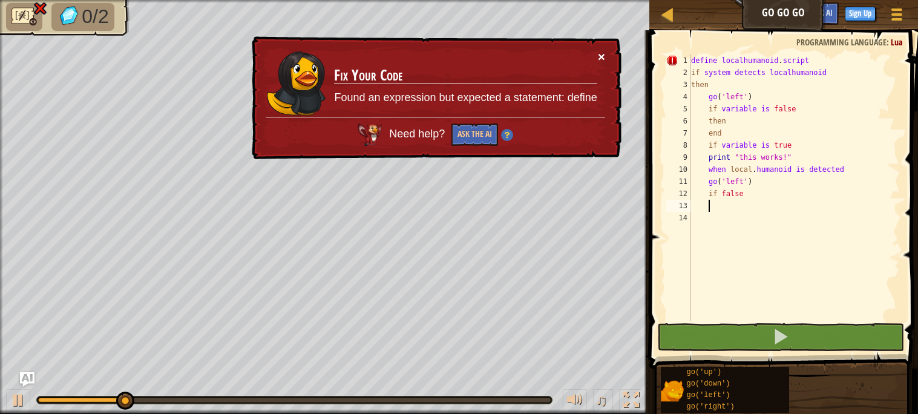
click at [604, 56] on button "×" at bounding box center [601, 56] width 7 height 13
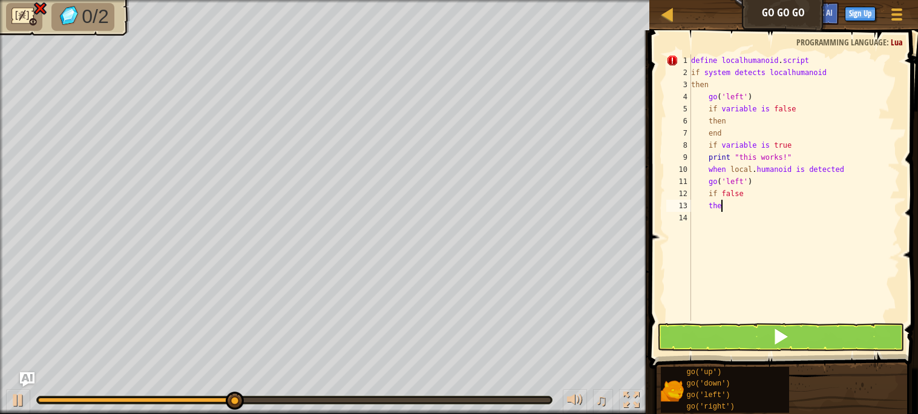
scroll to position [5, 2]
type textarea "then"
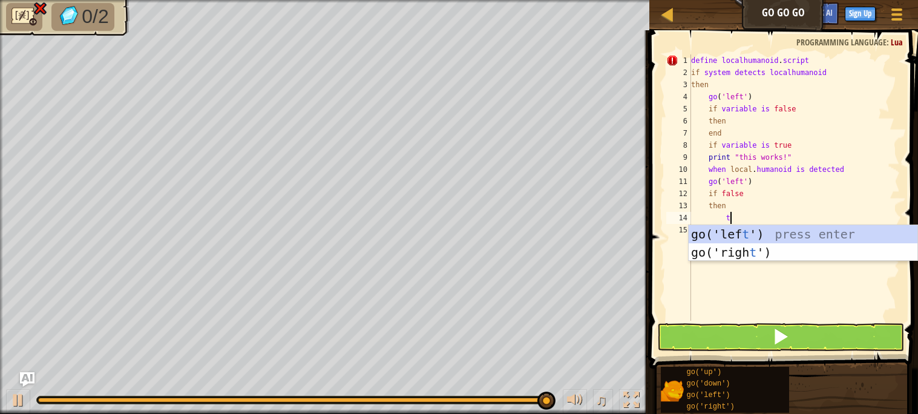
scroll to position [5, 3]
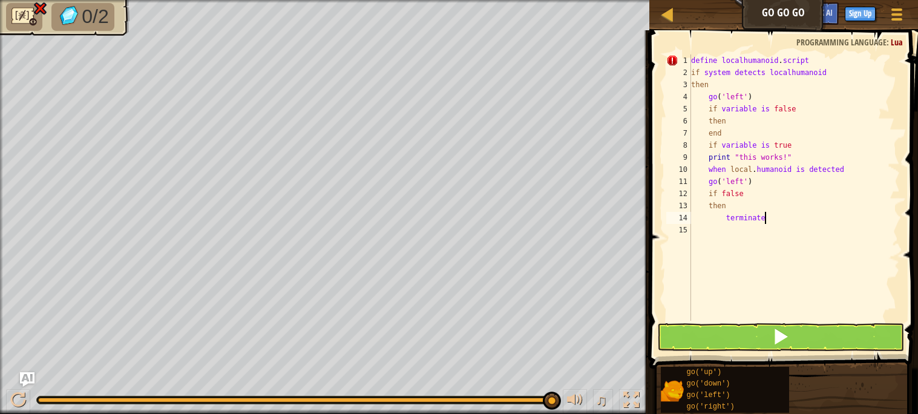
type textarea "terminate"
type textarea "l"
type textarea "f"
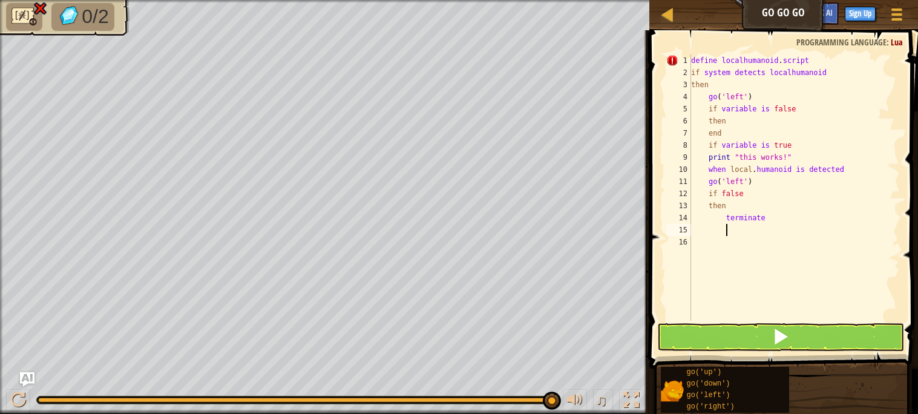
scroll to position [5, 2]
type textarea "l"
type textarea "if localchild is found"
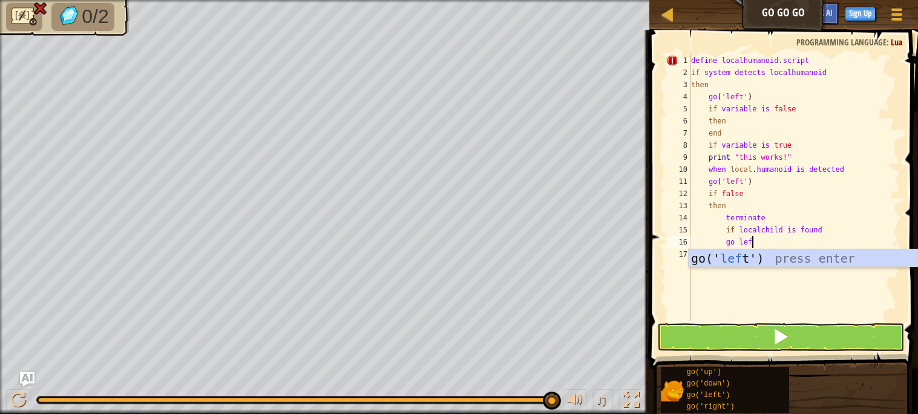
type textarea "go left"
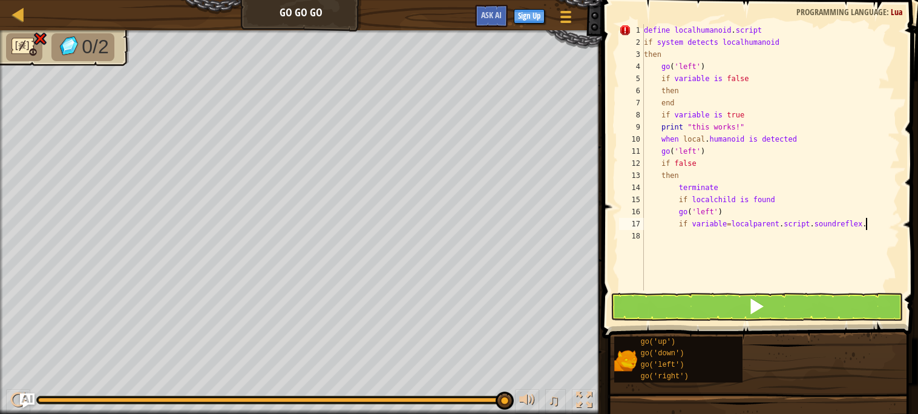
scroll to position [5, 17]
type textarea "if variable=localparent.script.soundreflex.truevariable"
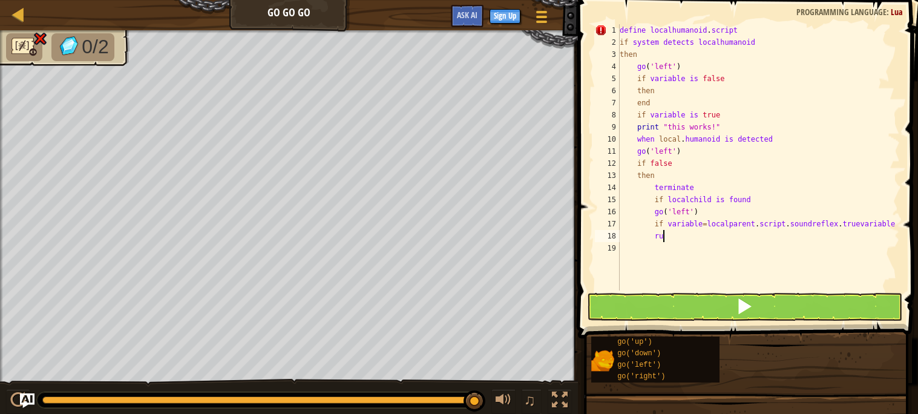
type textarea "r"
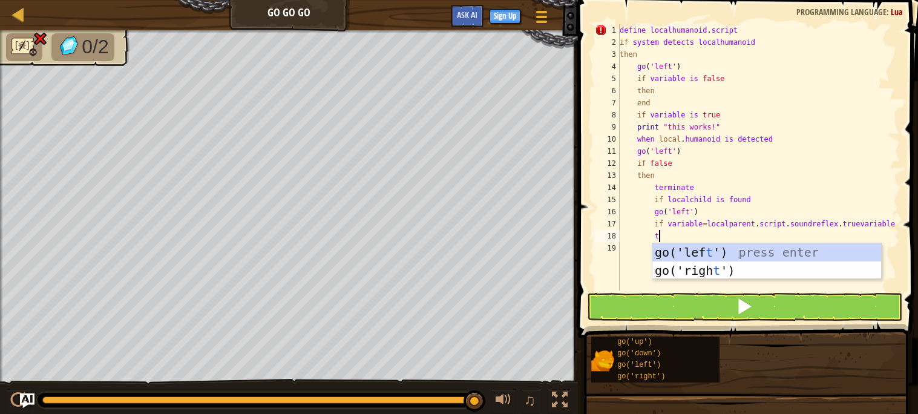
type textarea "then"
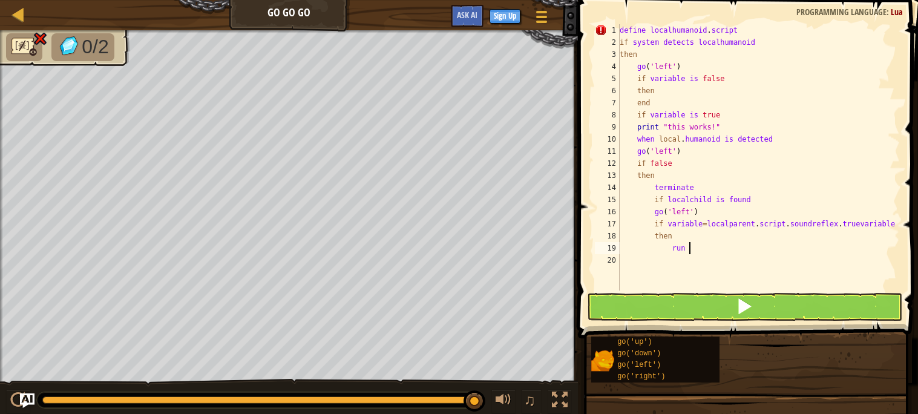
scroll to position [5, 5]
type textarea "r"
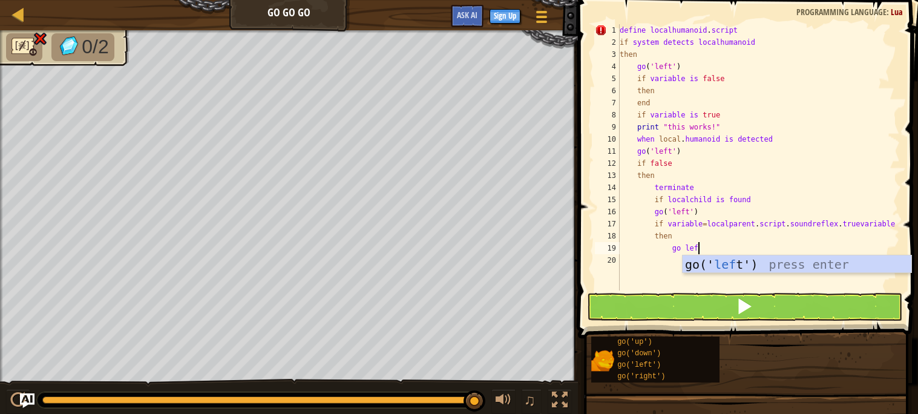
type textarea "go left"
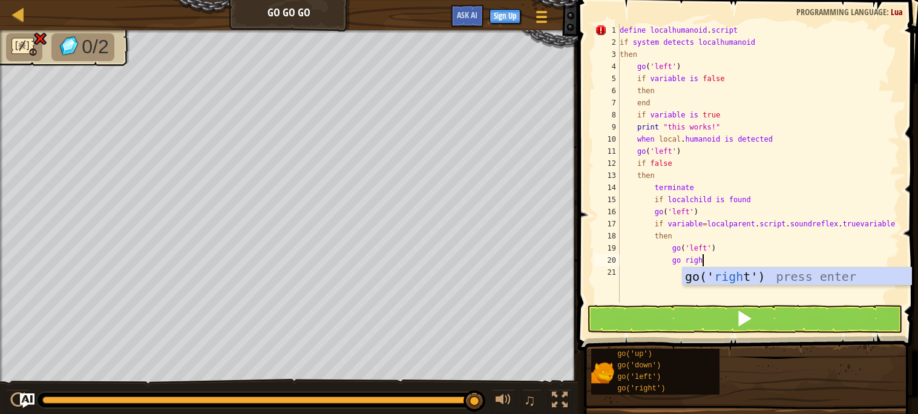
type textarea "go right"
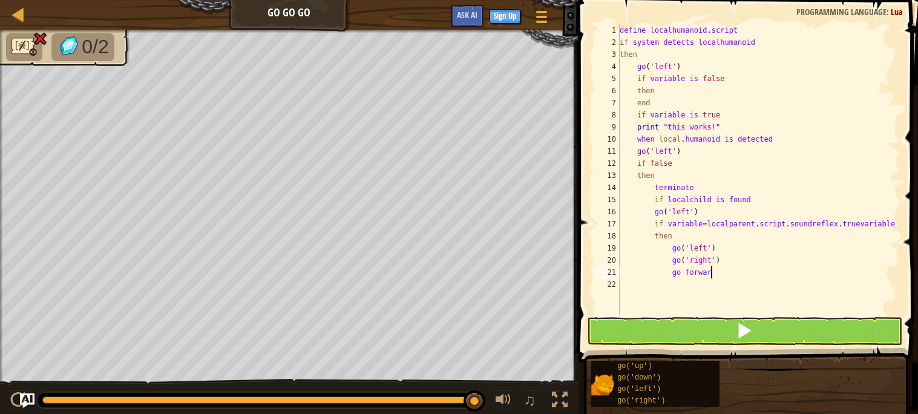
type textarea "go forward"
type textarea "i"
click at [756, 339] on button at bounding box center [745, 331] width 316 height 28
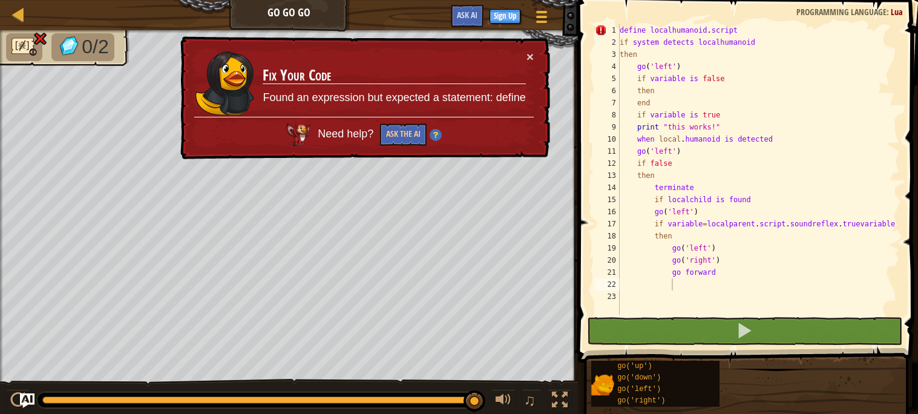
click at [446, 130] on div "Need help? Ask the AI" at bounding box center [364, 131] width 340 height 29
click at [441, 130] on img at bounding box center [436, 135] width 12 height 12
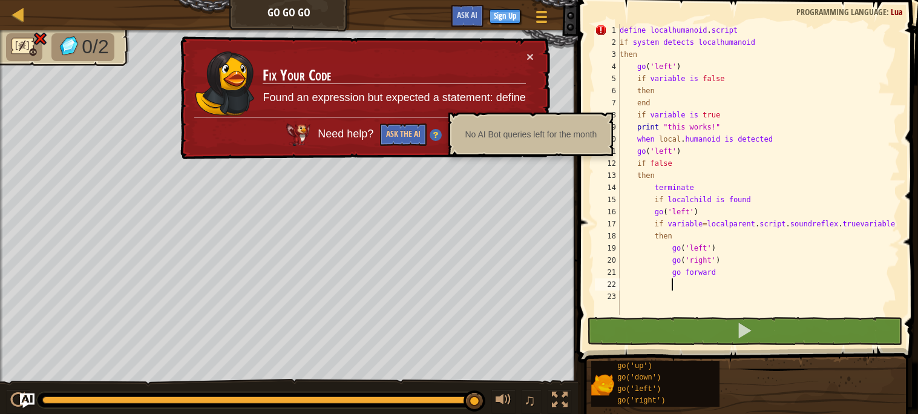
click at [445, 133] on div "Need help? Ask the AI" at bounding box center [364, 131] width 340 height 29
click at [415, 134] on button "Ask the AI" at bounding box center [403, 135] width 47 height 22
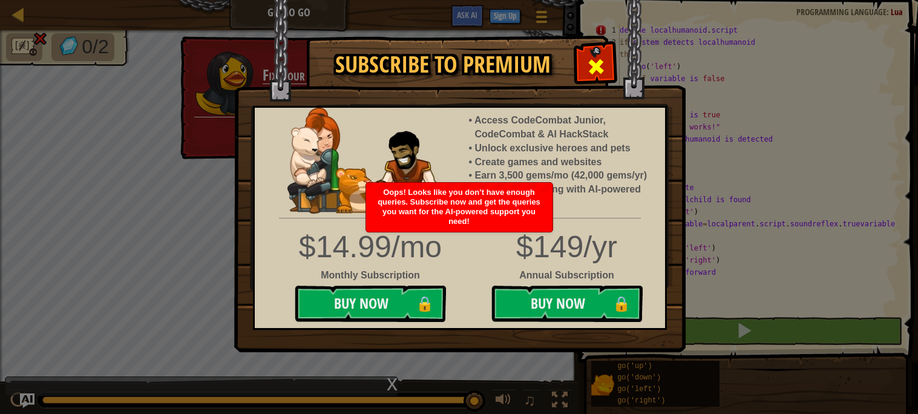
click at [602, 66] on span at bounding box center [596, 66] width 19 height 19
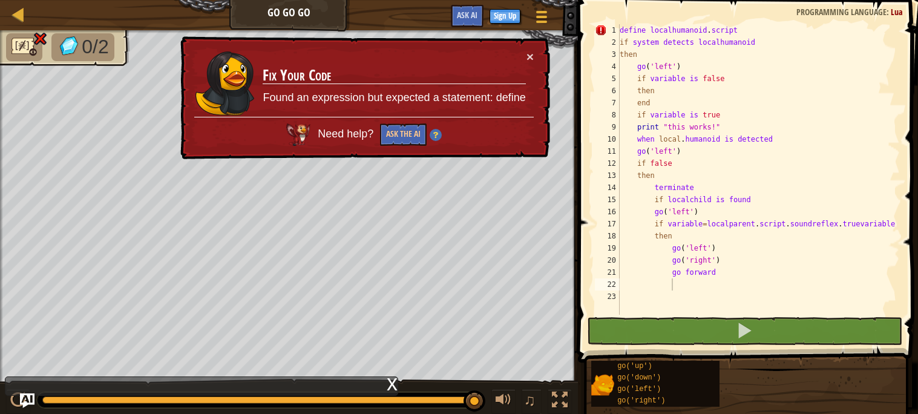
click at [544, 49] on div "× Fix Your Code Found an expression but expected a statement: define Need help?…" at bounding box center [364, 98] width 372 height 124
click at [539, 50] on div "× Fix Your Code Found an expression but expected a statement: define Need help?…" at bounding box center [364, 98] width 372 height 124
click at [540, 48] on div "× Fix Your Code Found an expression but expected a statement: define Need help?…" at bounding box center [364, 98] width 372 height 124
click at [529, 53] on button "×" at bounding box center [530, 56] width 7 height 13
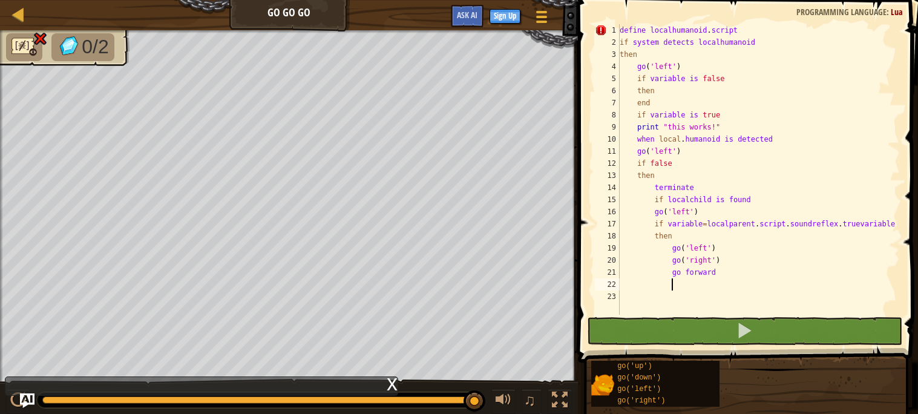
click at [599, 117] on div "8" at bounding box center [607, 115] width 25 height 12
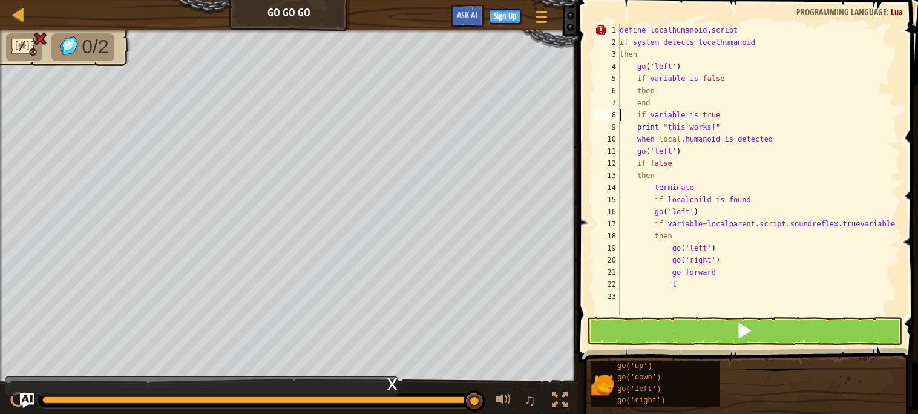
click at [713, 289] on div "define localhumanoid . script if system detects localhumanoid then go ( 'left' …" at bounding box center [759, 181] width 283 height 315
type textarea "then blueprints.script.game.parent.localhumanoid"
type textarea "terminate"
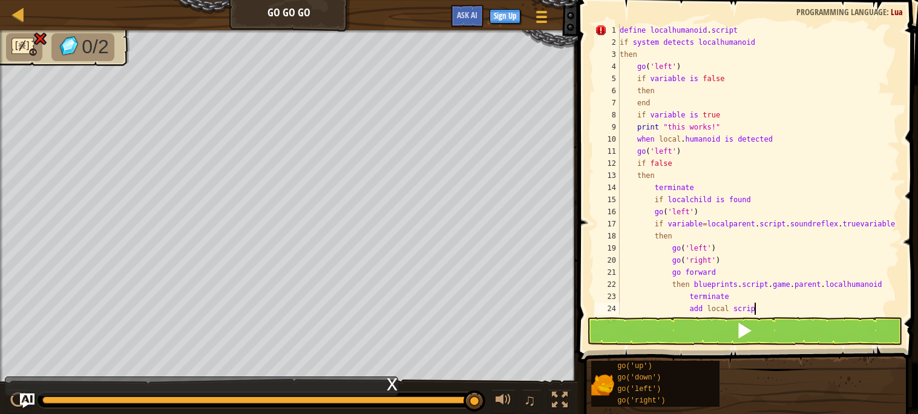
scroll to position [5, 10]
type textarea "add local script"
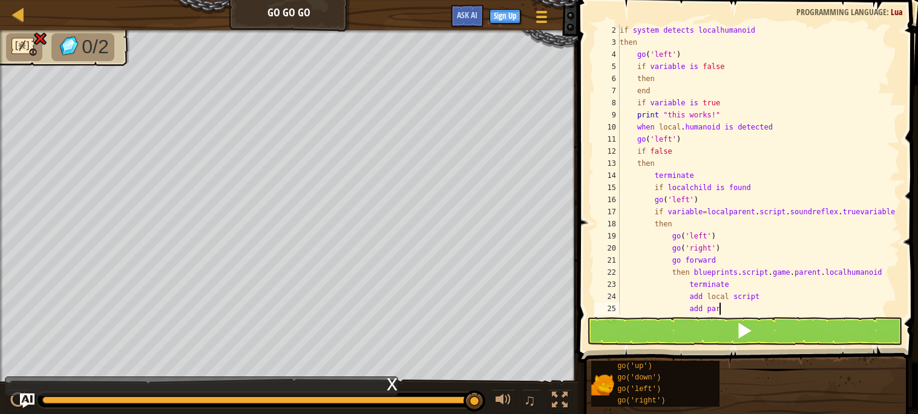
type textarea "add part"
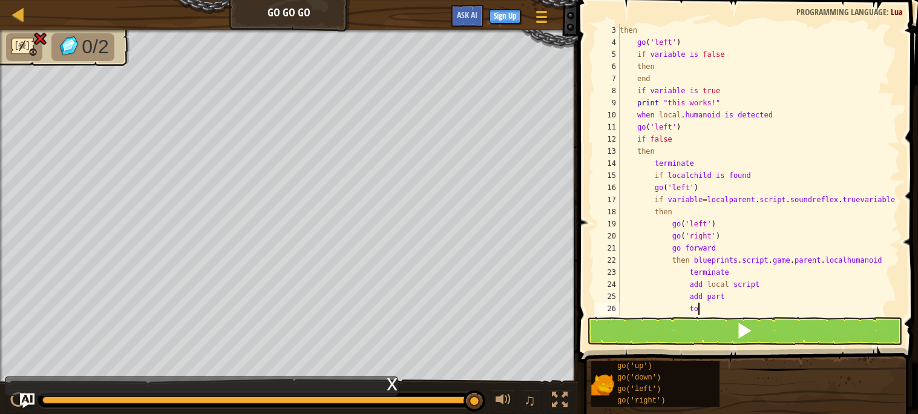
type textarea "to2"
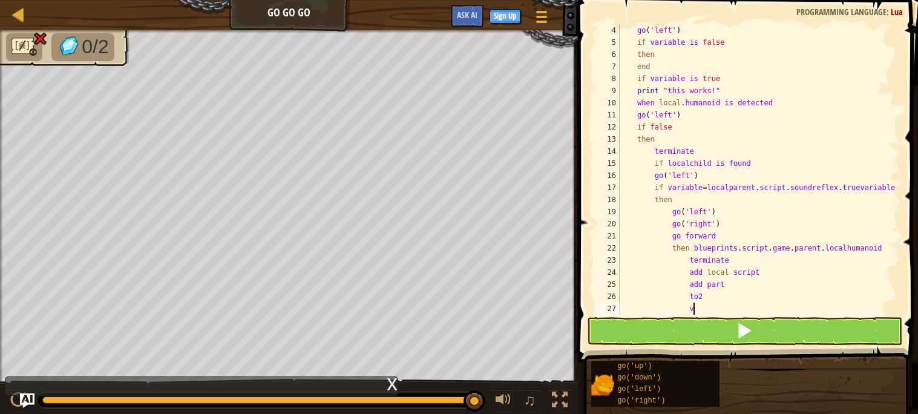
scroll to position [36, 0]
type textarea "variable"
click at [687, 319] on button at bounding box center [745, 331] width 316 height 28
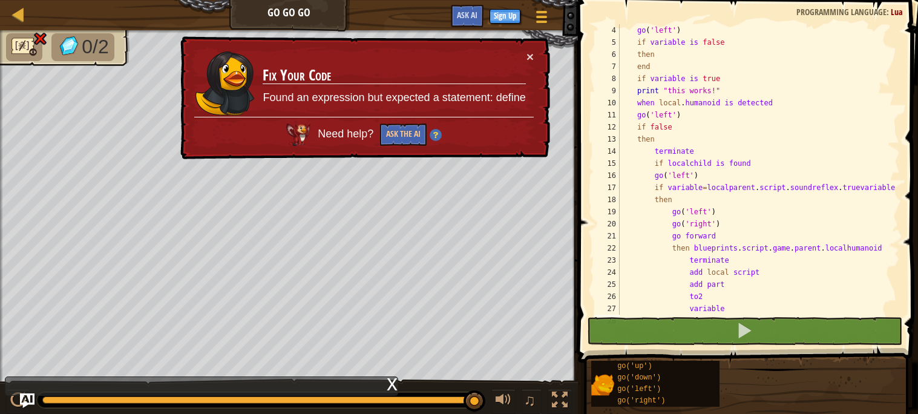
click at [526, 53] on td "Fix Your Code Found an expression but expected a statement: define" at bounding box center [394, 83] width 264 height 67
click at [532, 53] on button "×" at bounding box center [530, 56] width 7 height 13
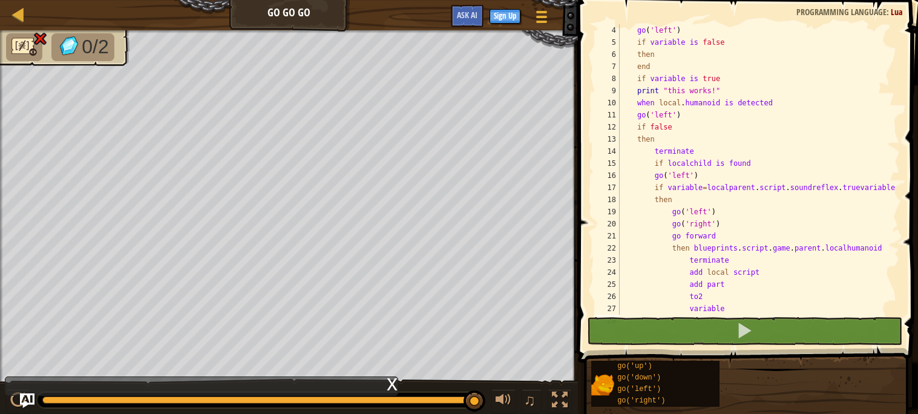
scroll to position [0, 0]
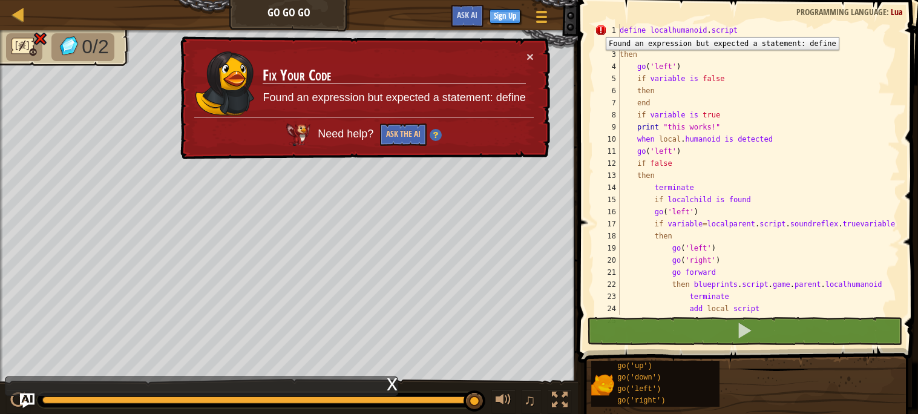
click at [602, 30] on div "1" at bounding box center [607, 30] width 25 height 12
type textarea "define localhumanoid.script"
